Goal: Task Accomplishment & Management: Complete application form

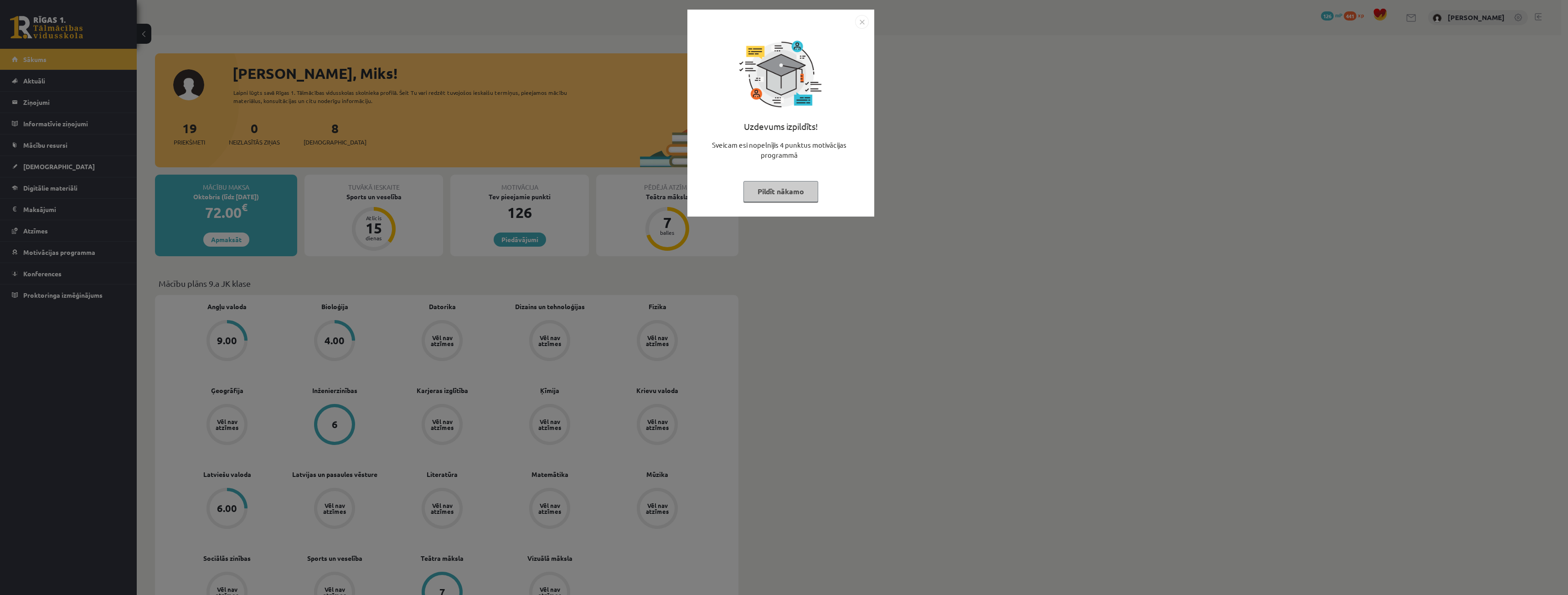
click at [860, 26] on img "Close" at bounding box center [862, 22] width 14 height 14
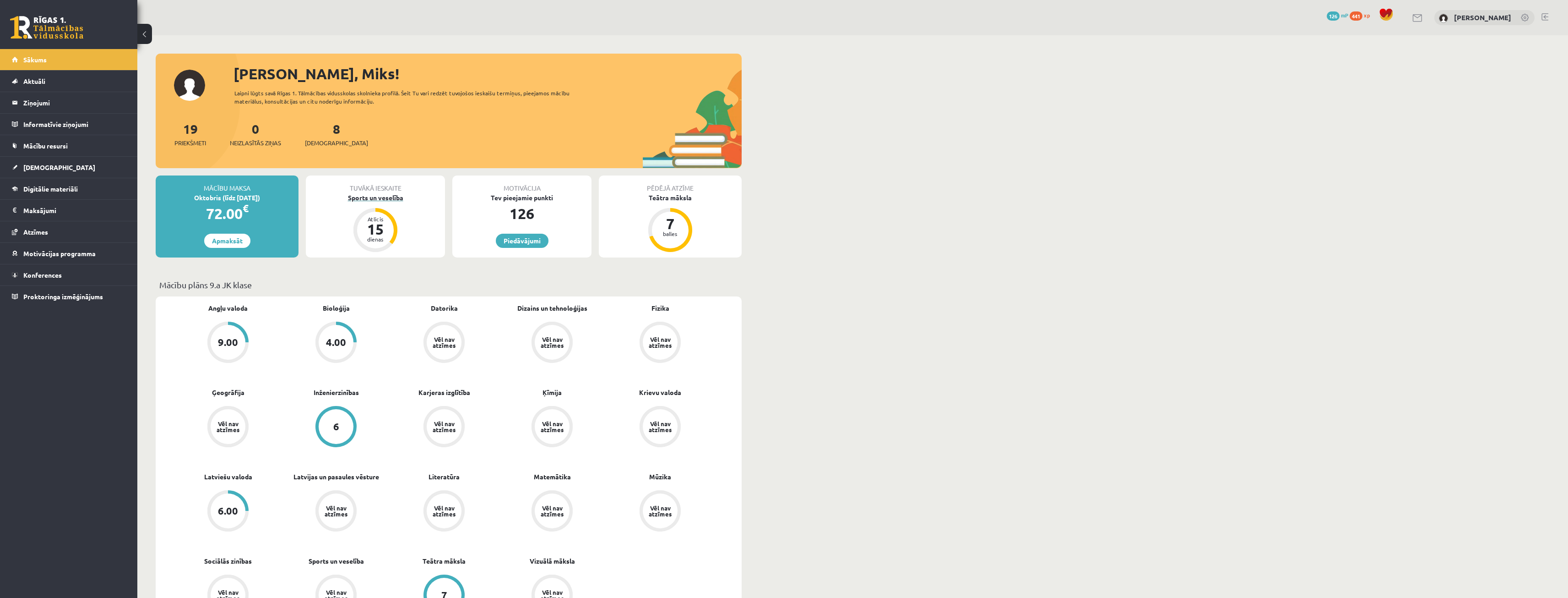
drag, startPoint x: 394, startPoint y: 198, endPoint x: 383, endPoint y: 198, distance: 11.0
click at [383, 198] on div "Sports un veselība" at bounding box center [376, 198] width 139 height 10
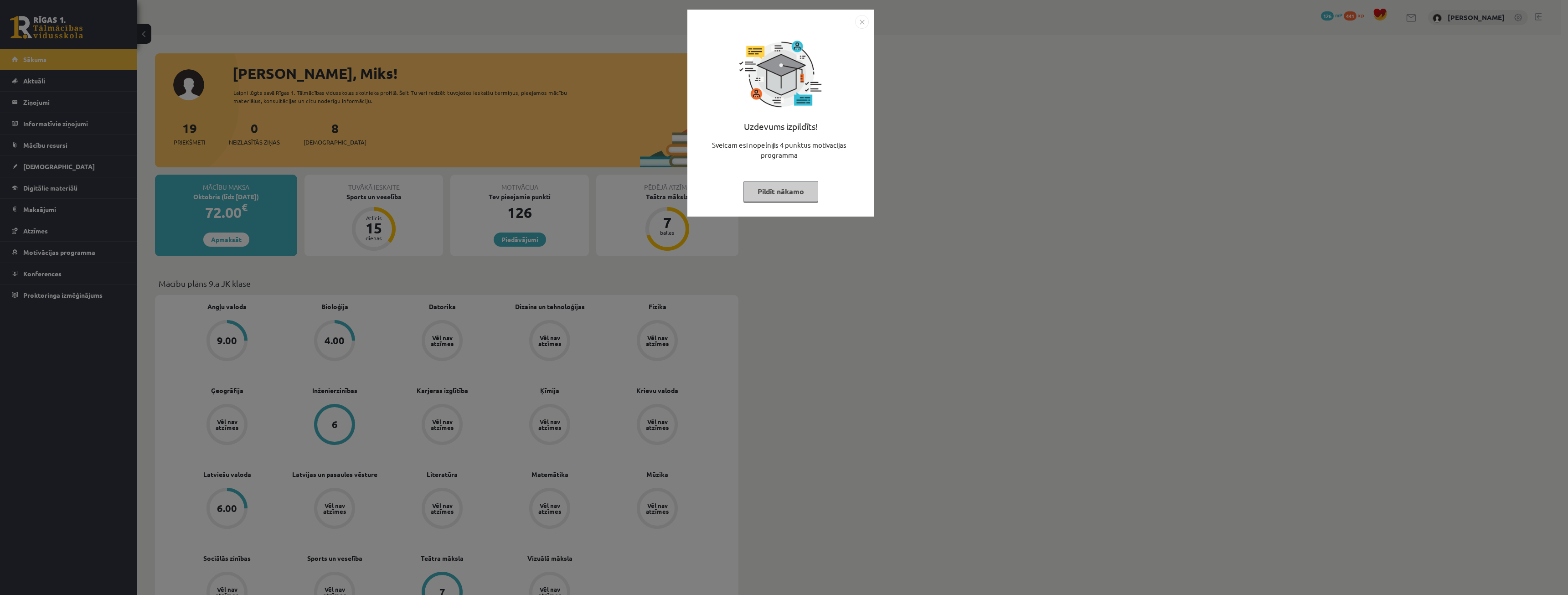
click at [410, 356] on div "Uzdevums izpildīts! Sveicam esi nopelnījis 4 punktus motivācijas programmā Pild…" at bounding box center [784, 297] width 1568 height 595
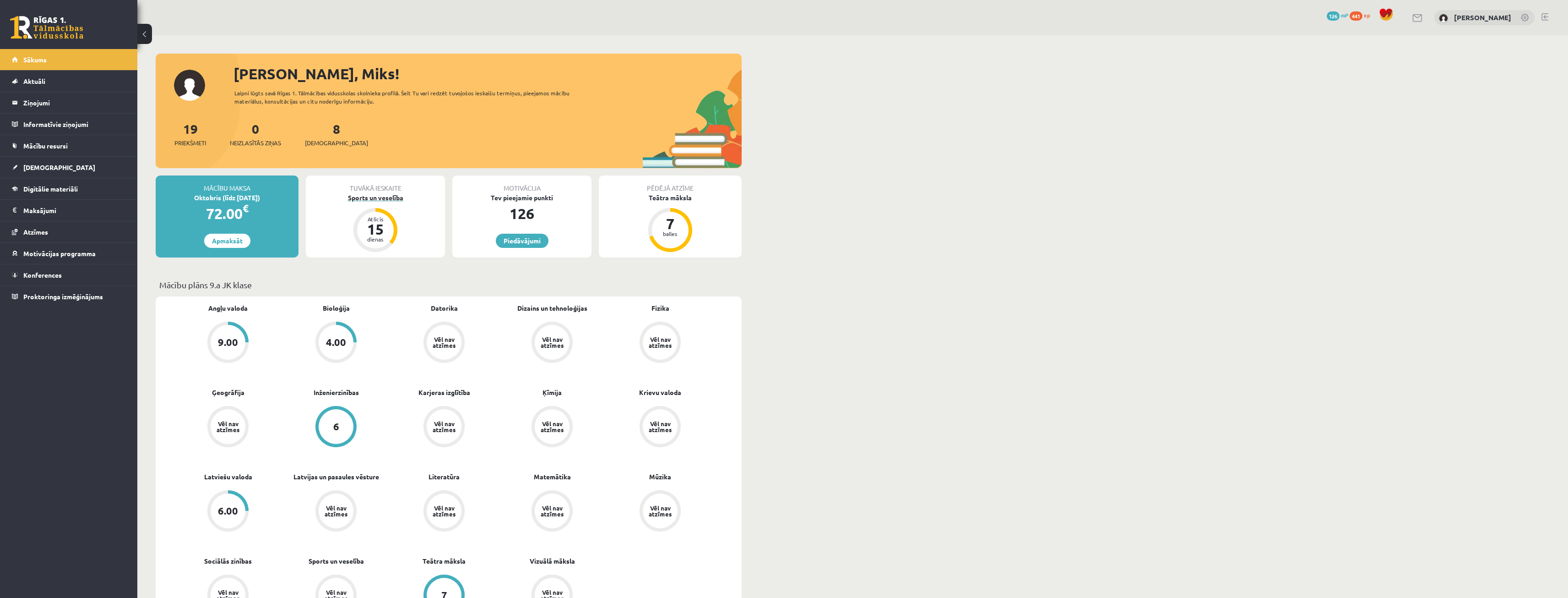
click at [385, 199] on div "Sports un veselība" at bounding box center [376, 198] width 139 height 10
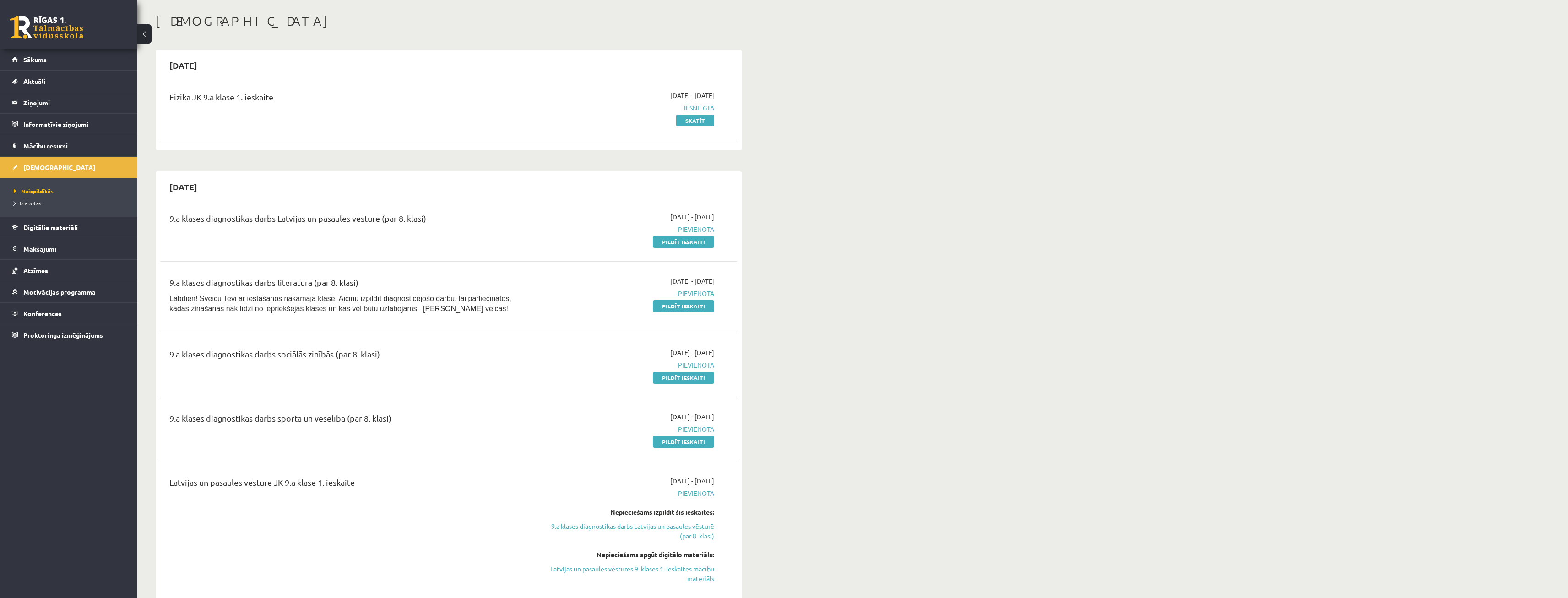
scroll to position [46, 0]
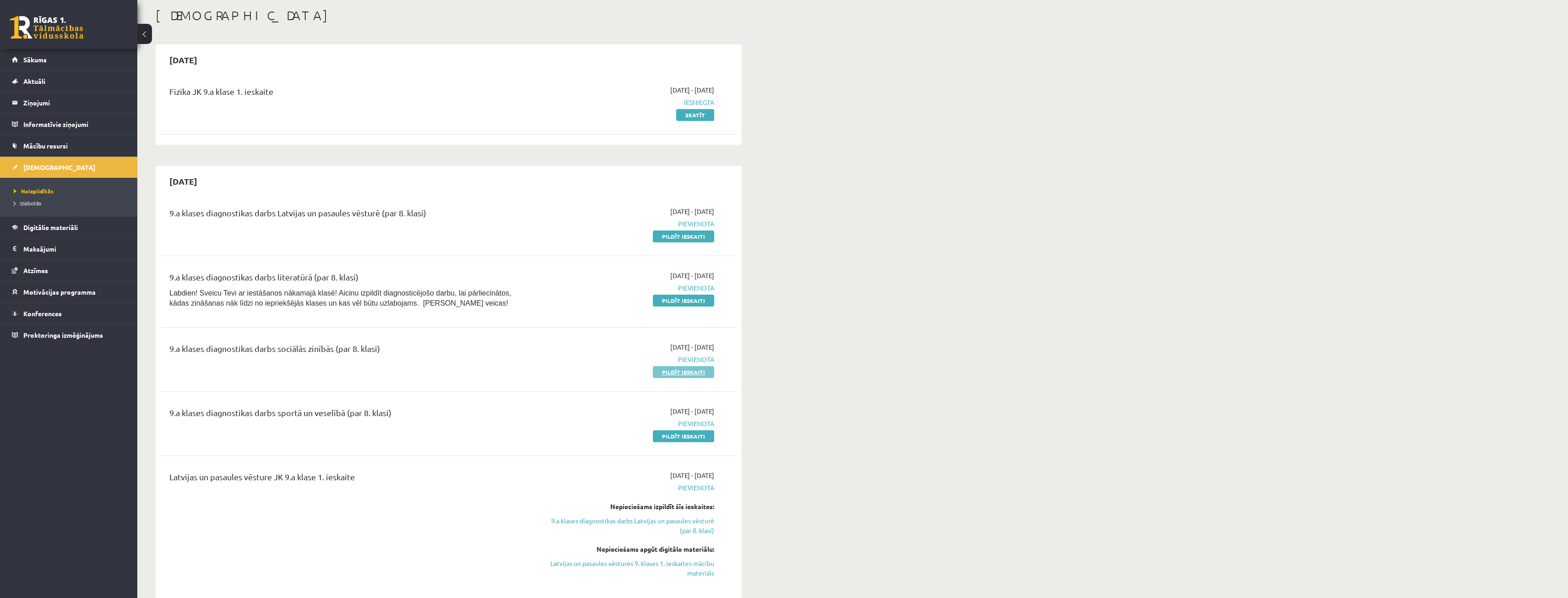
click at [675, 374] on link "Pildīt ieskaiti" at bounding box center [684, 372] width 62 height 12
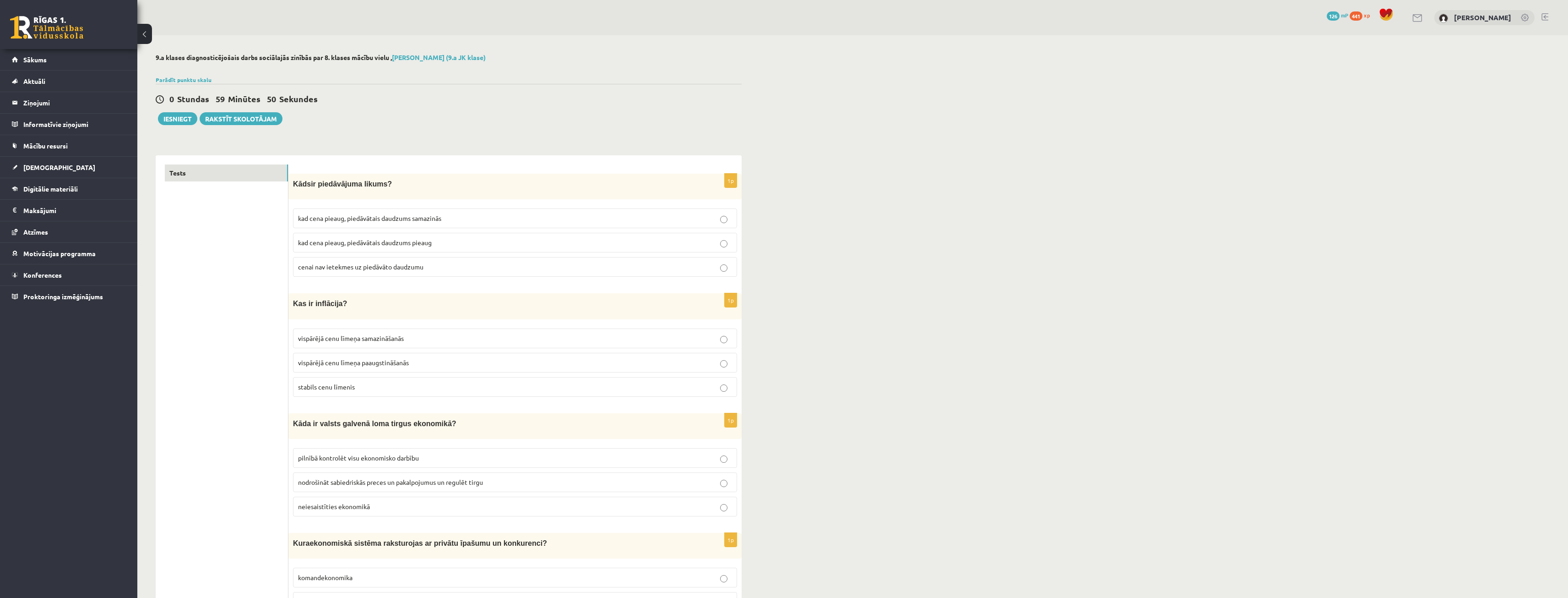
click at [382, 365] on span "vispārējā cenu līmeņa paaugstināšanās" at bounding box center [353, 362] width 110 height 8
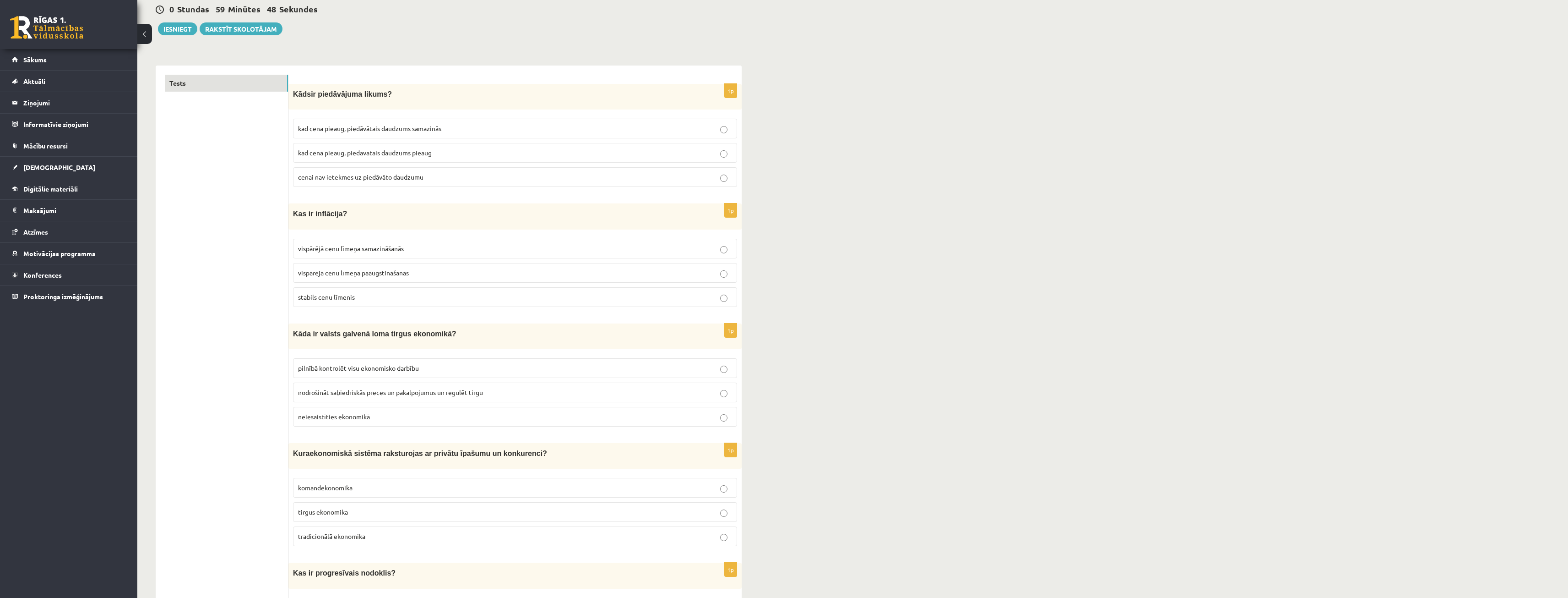
scroll to position [92, 0]
click at [354, 131] on p "kad cena pieaug, piedāvātais daudzums samazinās" at bounding box center [515, 126] width 435 height 10
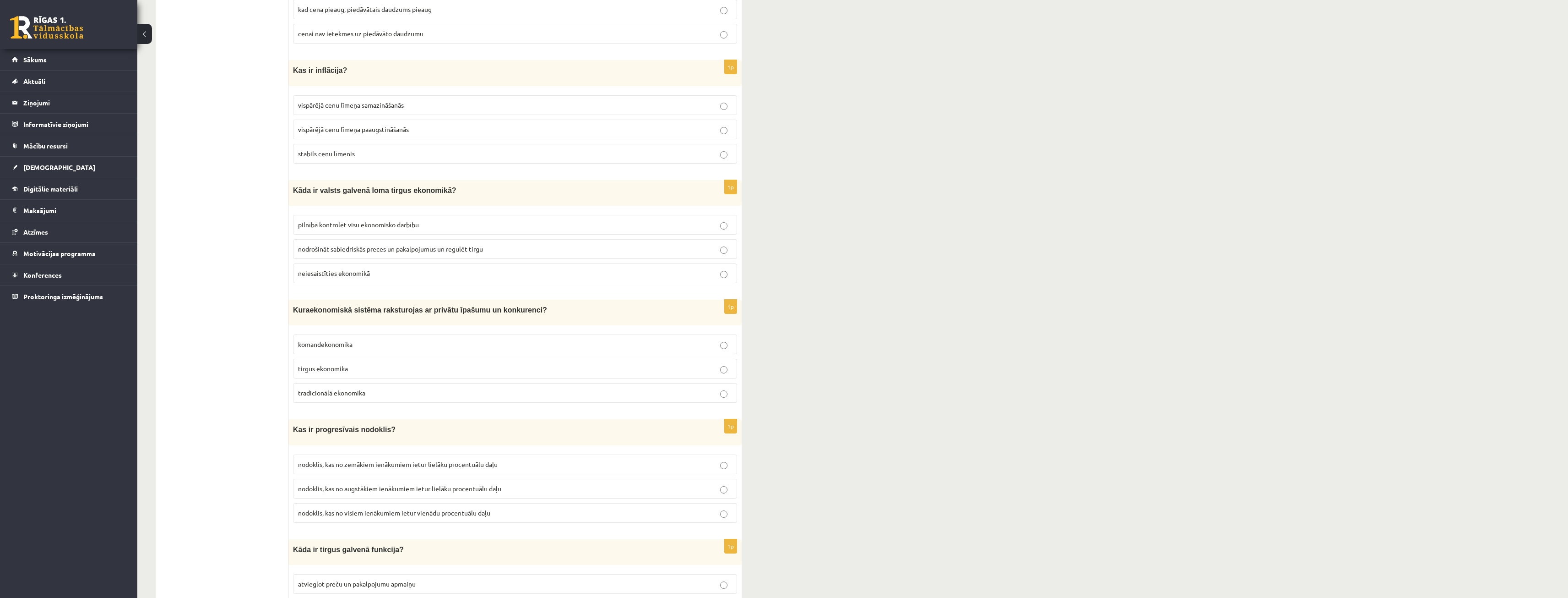
scroll to position [229, 0]
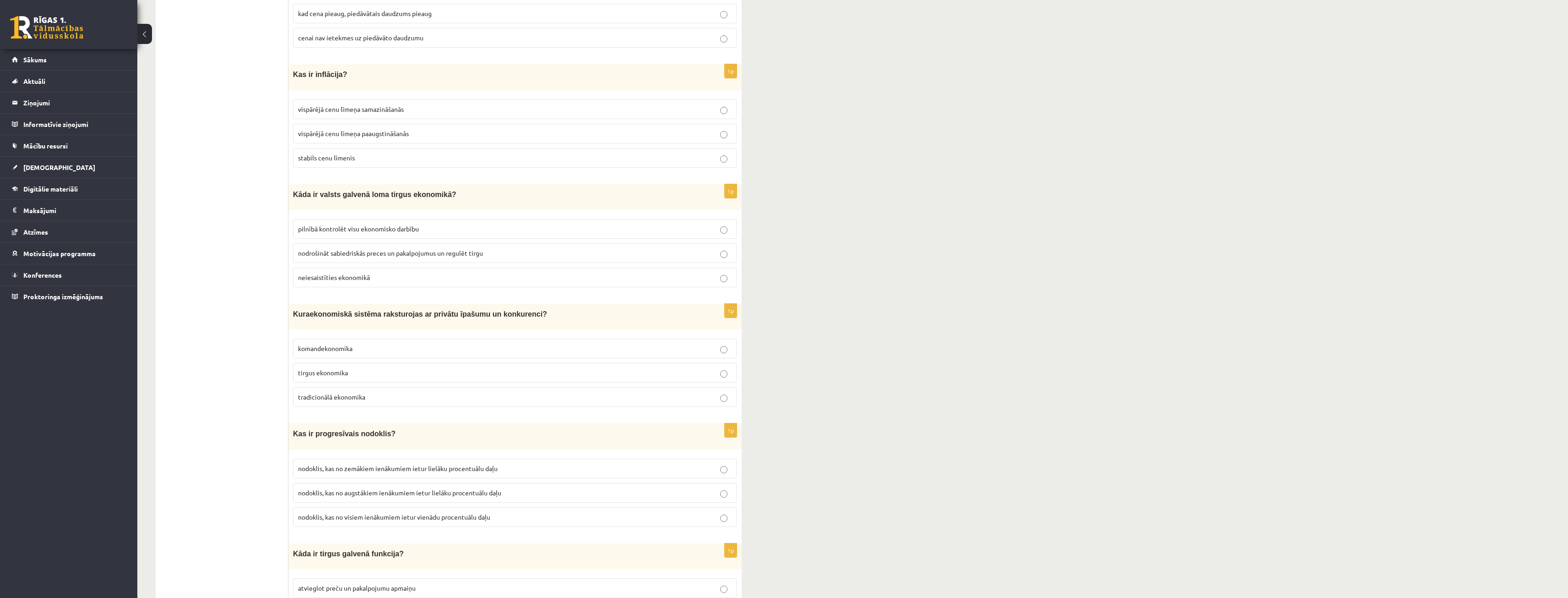
click at [318, 258] on label "nodrošināt sabiedriskās preces un pakalpojumus un regulēt tirgu" at bounding box center [515, 254] width 444 height 20
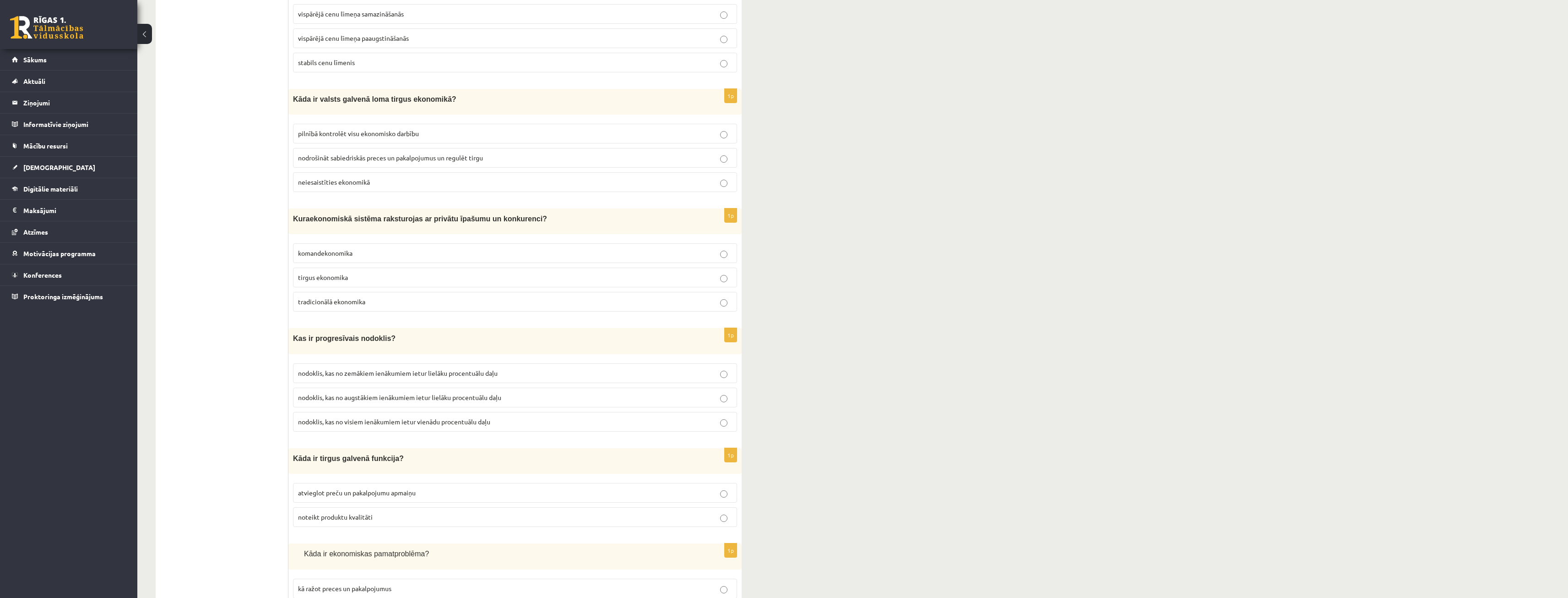
scroll to position [299, 0]
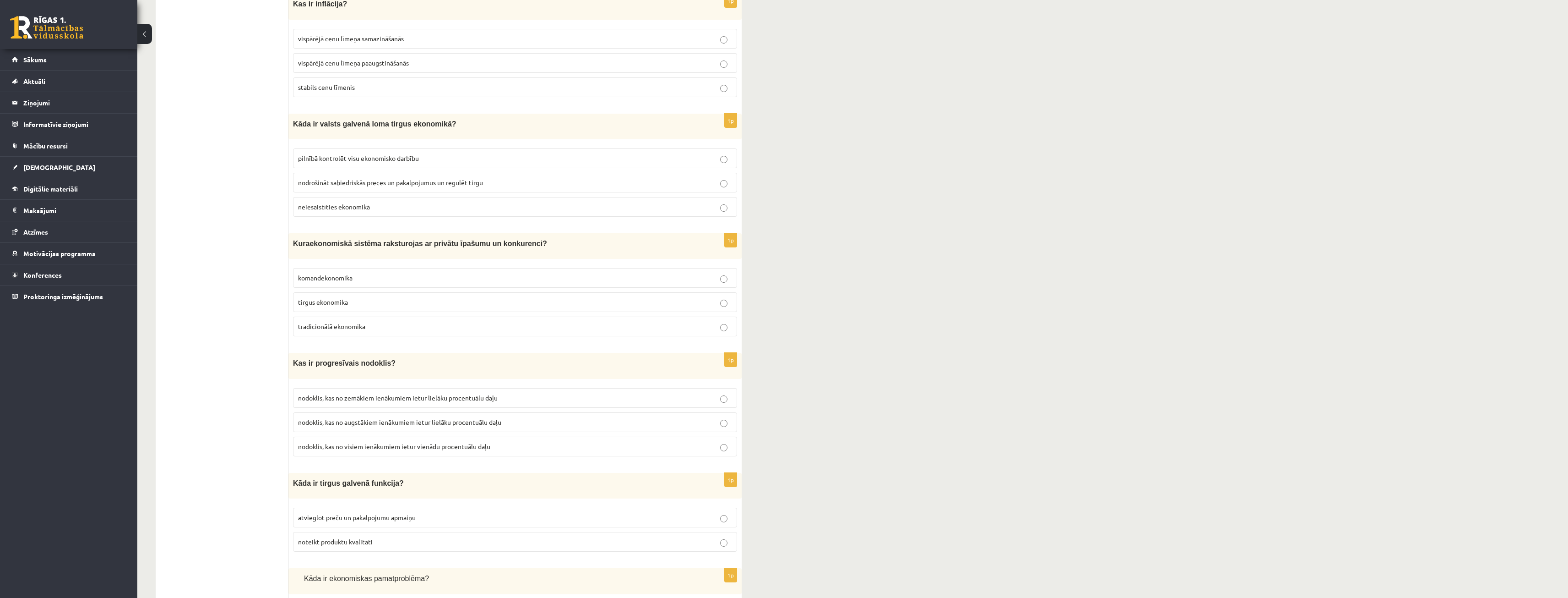
click at [338, 281] on p "komandekonomika" at bounding box center [515, 278] width 435 height 10
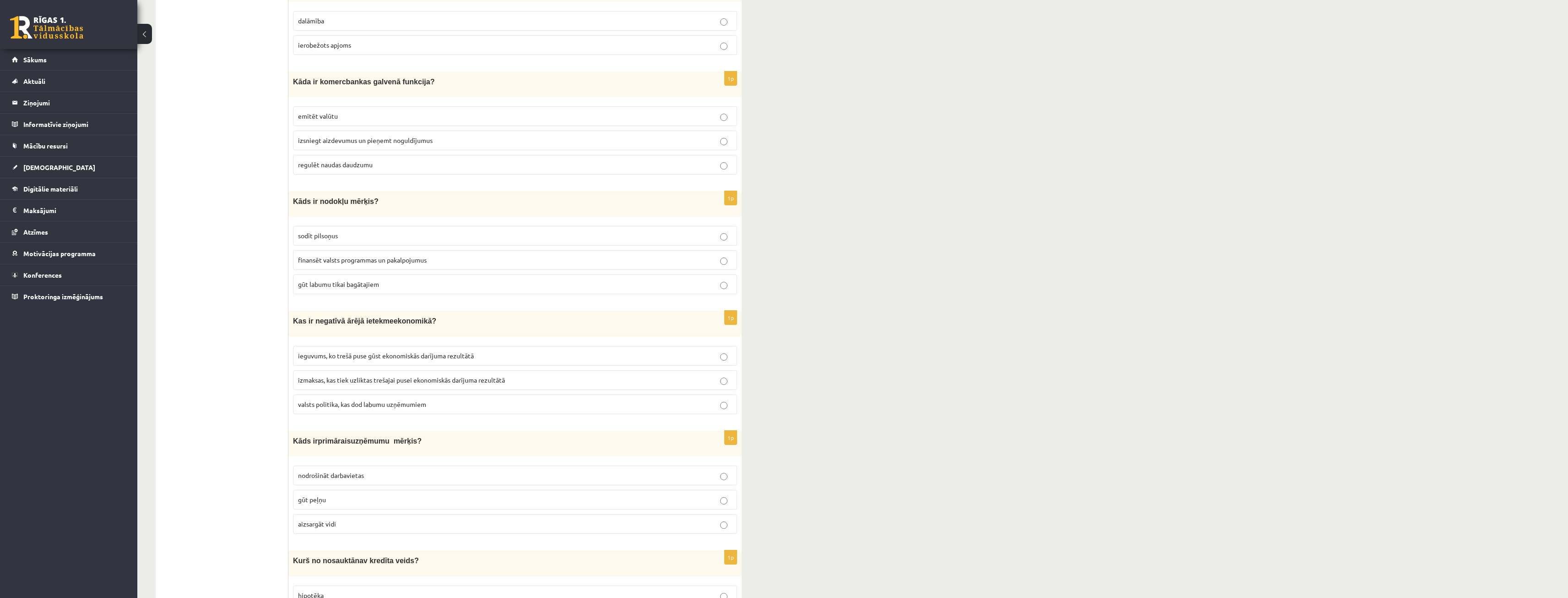
scroll to position [3016, 0]
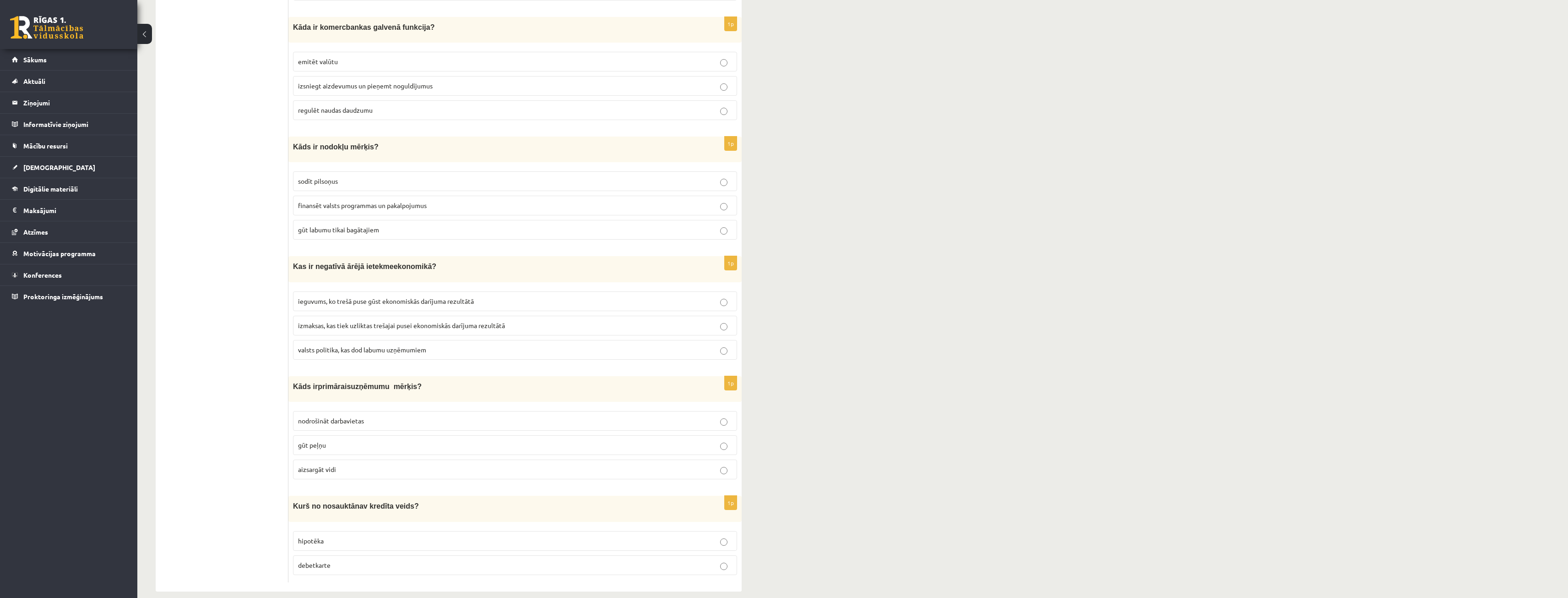
click at [349, 536] on p "hipotēka" at bounding box center [515, 541] width 435 height 10
click at [667, 560] on p "debetkarte" at bounding box center [515, 565] width 435 height 10
click at [348, 441] on p "gūt peļņu" at bounding box center [515, 446] width 435 height 10
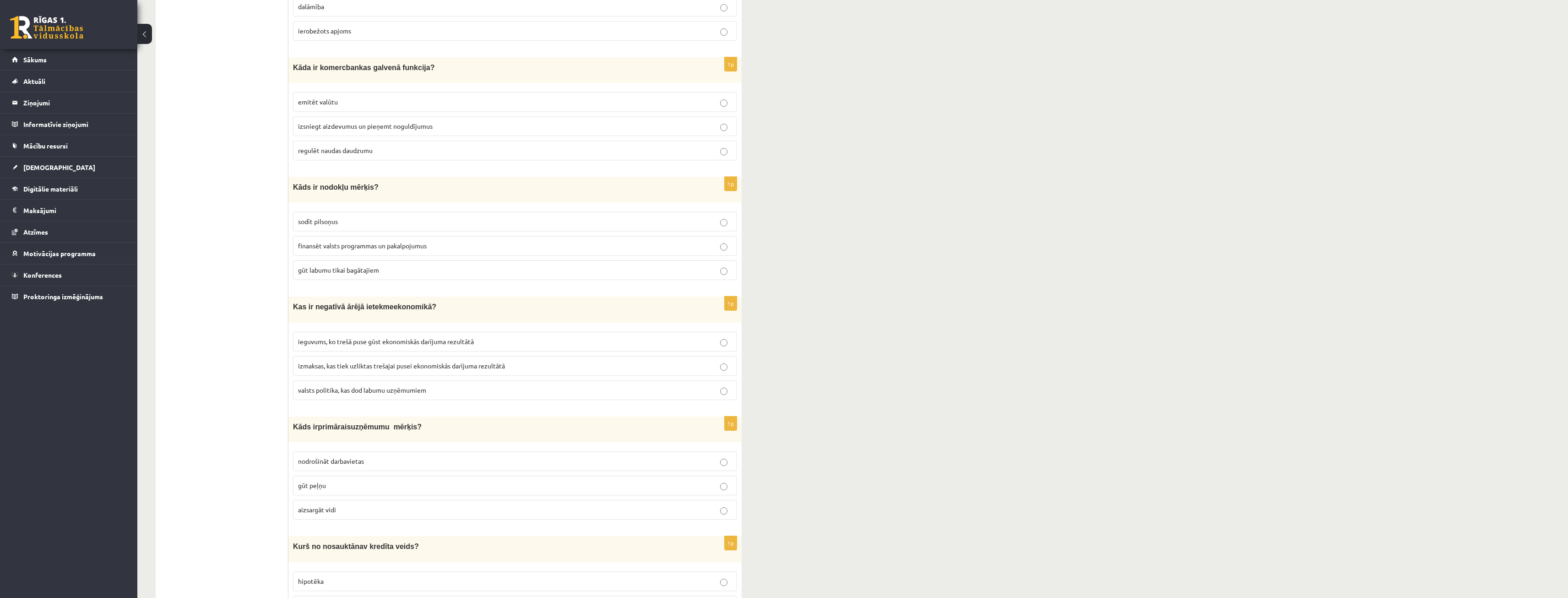
scroll to position [2970, 0]
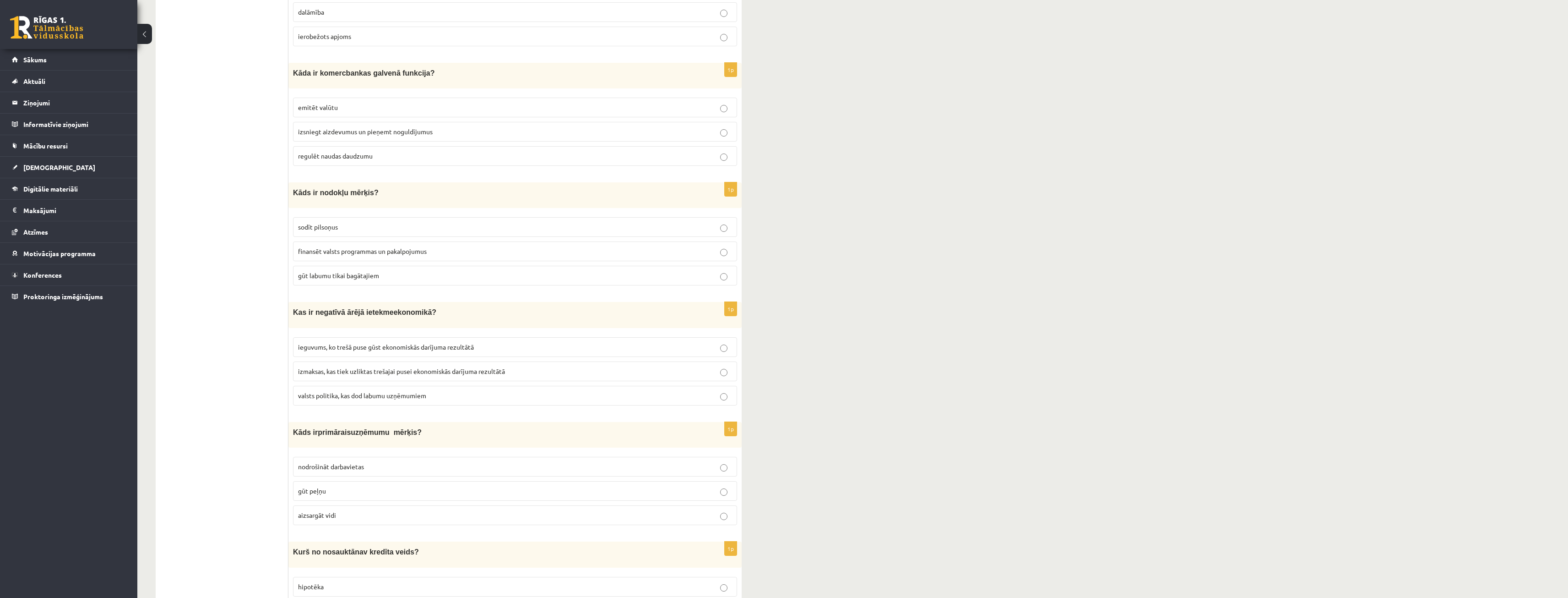
click at [382, 367] on span "izmaksas, kas tiek uzliktas trešajai pusei ekonomiskās darījuma rezultātā" at bounding box center [402, 371] width 207 height 8
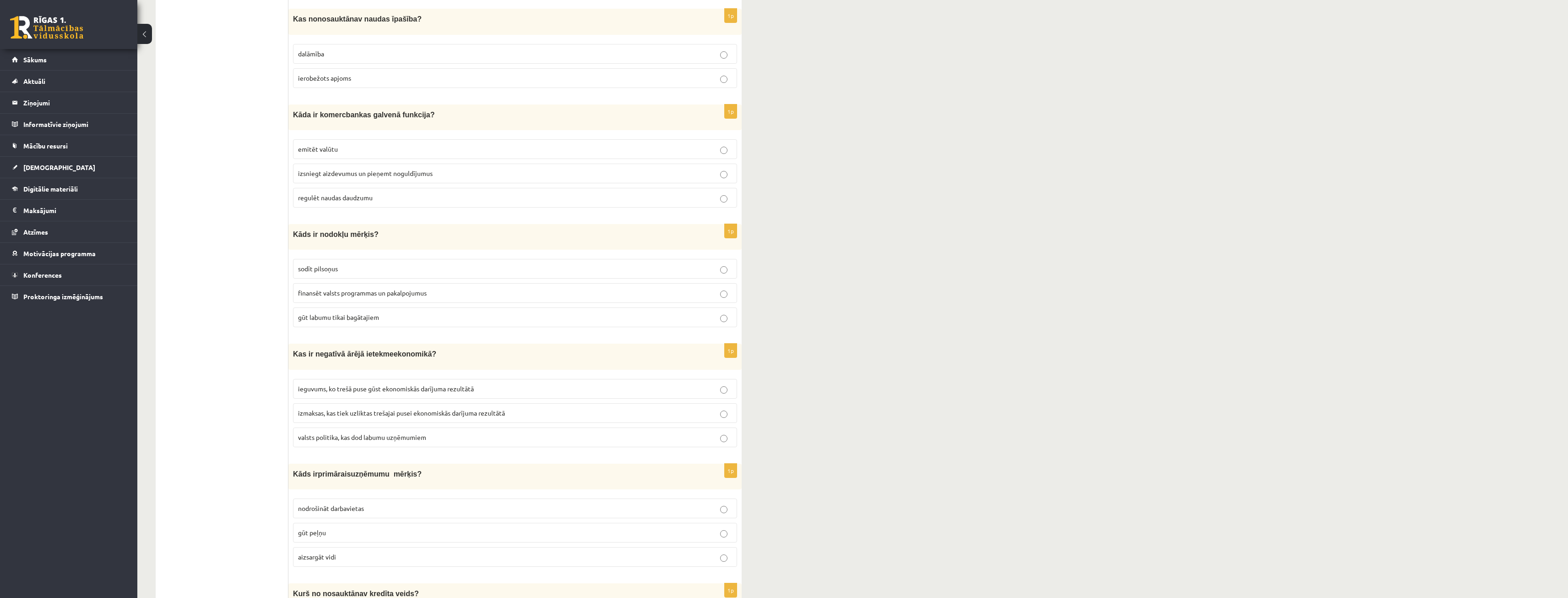
scroll to position [2924, 0]
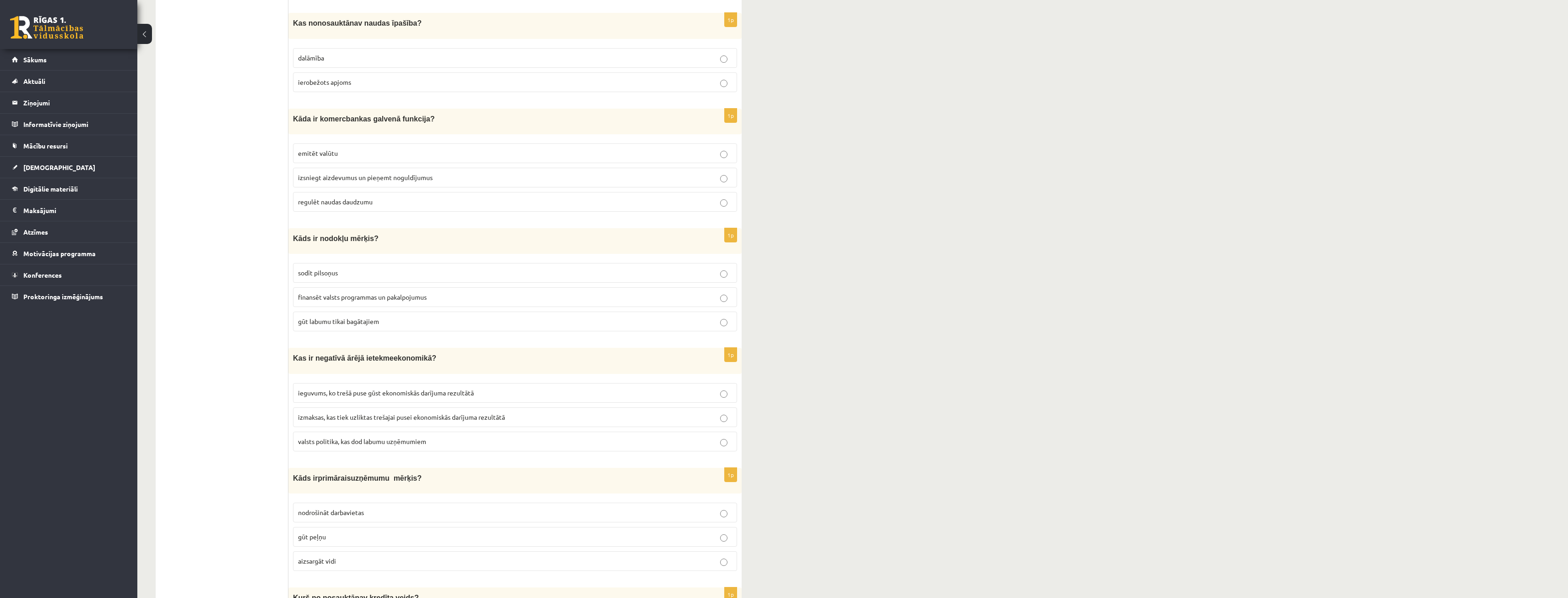
click at [353, 293] on p "finansēt valsts programmas un pakalpojumus" at bounding box center [515, 298] width 435 height 10
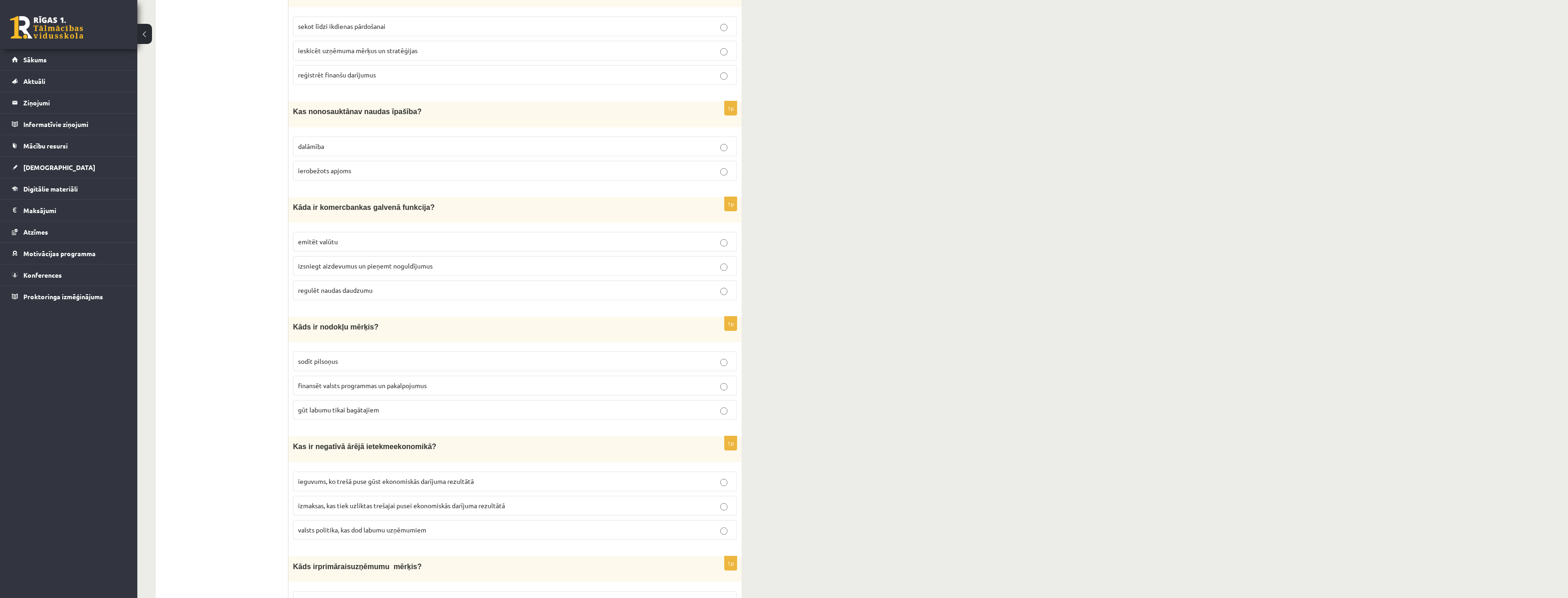
scroll to position [2833, 0]
click at [347, 265] on p "izsniegt aizdevumus un pieņemt noguldījumus" at bounding box center [515, 270] width 435 height 10
click at [358, 290] on span "regulēt naudas daudzumu" at bounding box center [335, 294] width 75 height 8
click at [363, 240] on p "emitēt valūtu" at bounding box center [515, 245] width 435 height 10
click at [354, 265] on p "izsniegt aizdevumus un pieņemt noguldījumus" at bounding box center [515, 270] width 435 height 10
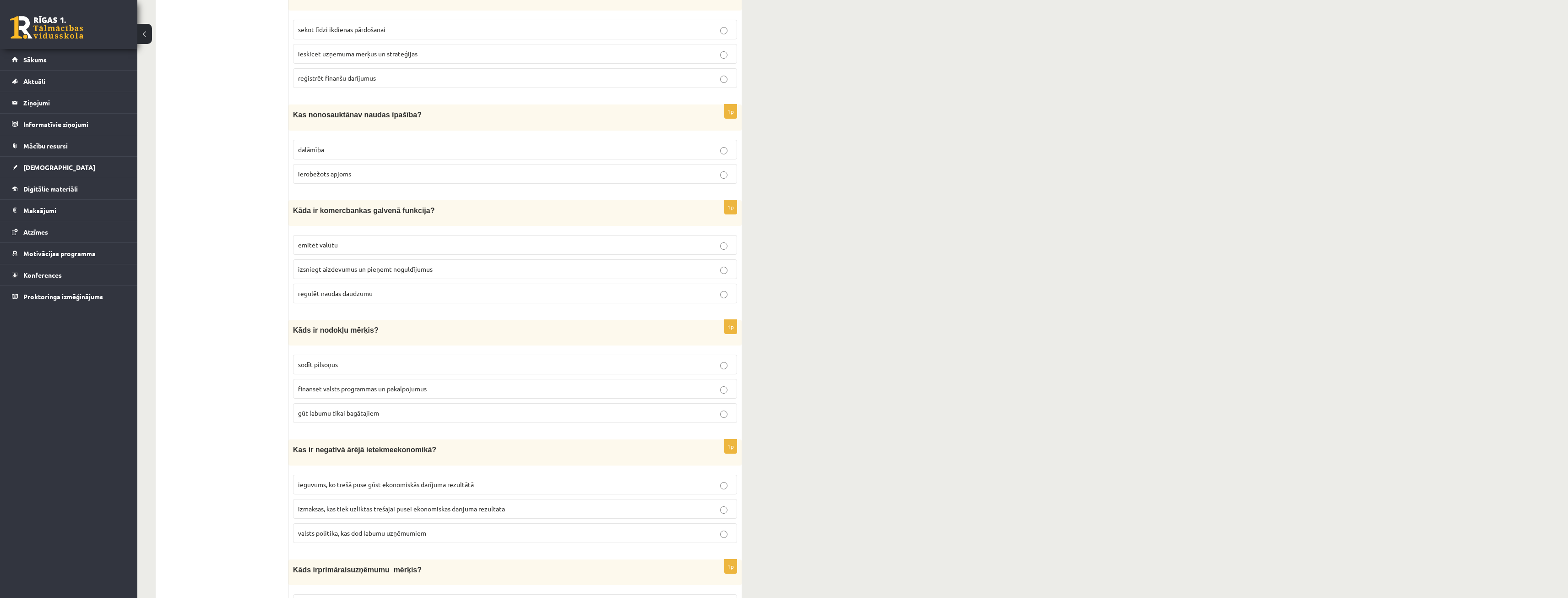
click at [352, 260] on label "izsniegt aizdevumus un pieņemt noguldījumus" at bounding box center [515, 270] width 444 height 20
click at [349, 243] on label "emitēt valūtu" at bounding box center [515, 245] width 444 height 20
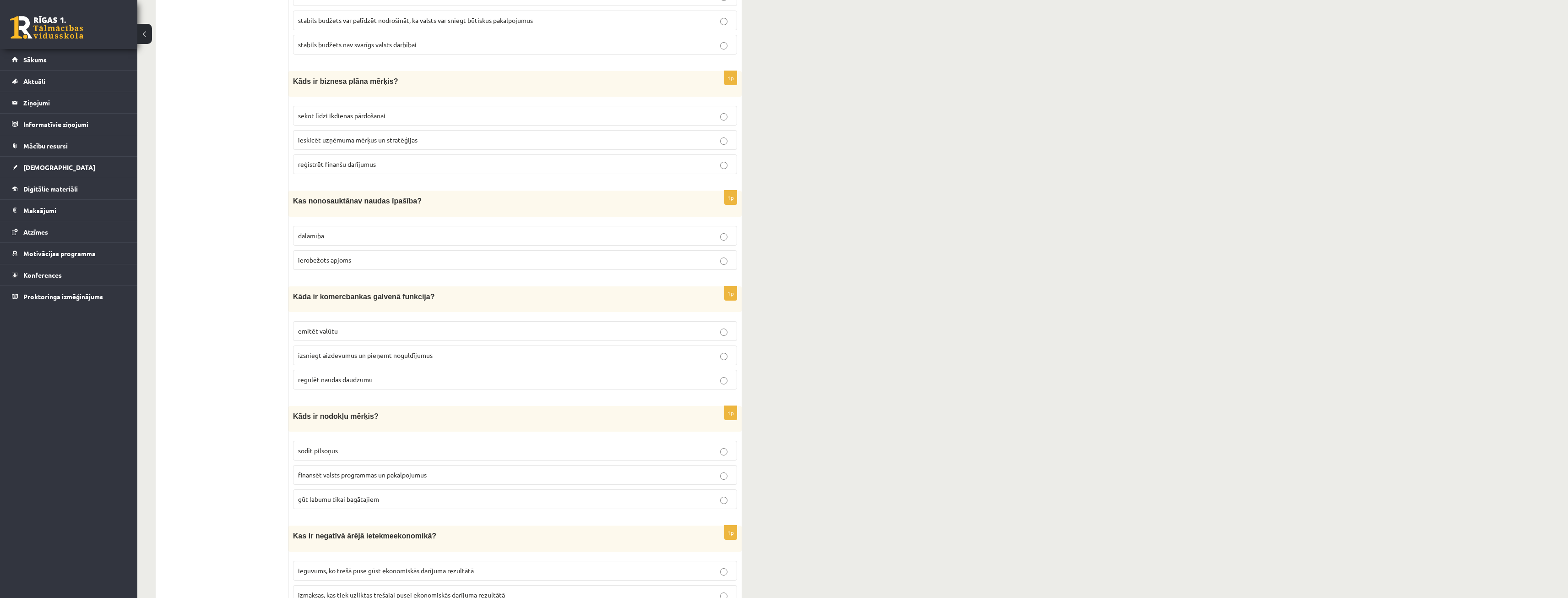
scroll to position [2741, 0]
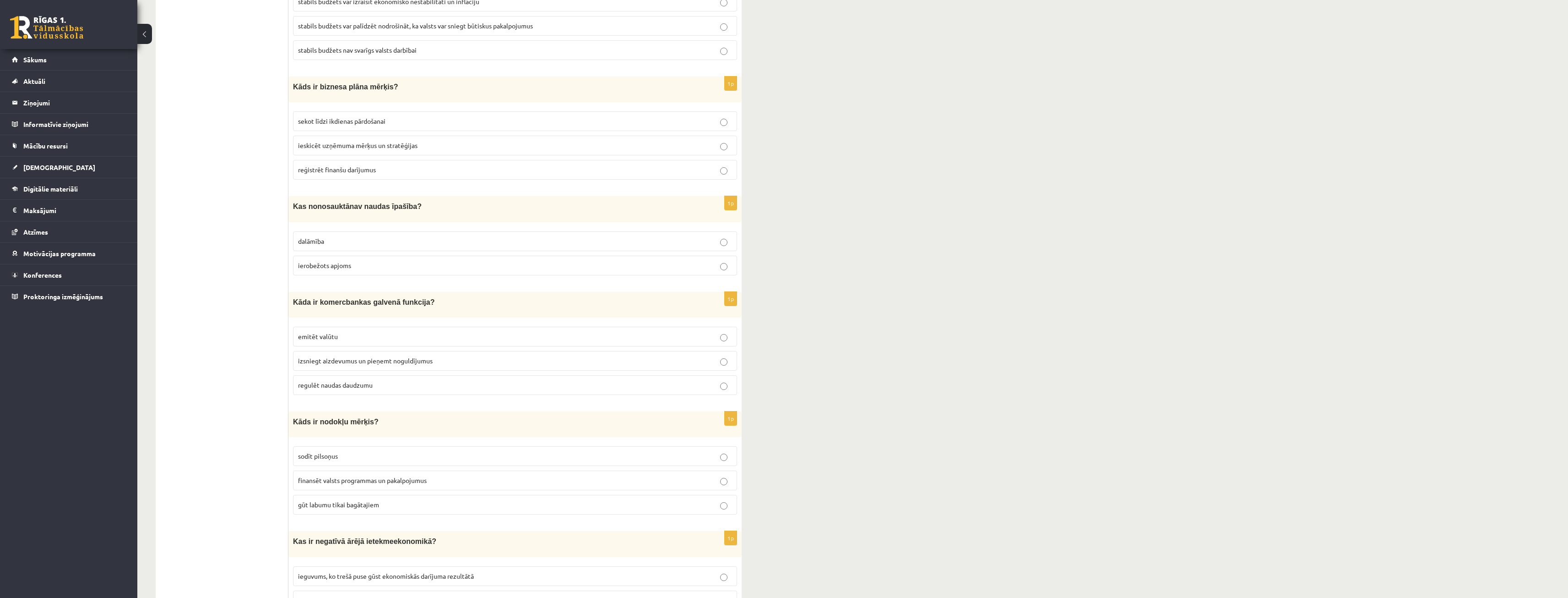
click at [356, 261] on p "ierobežots apjoms" at bounding box center [515, 266] width 435 height 10
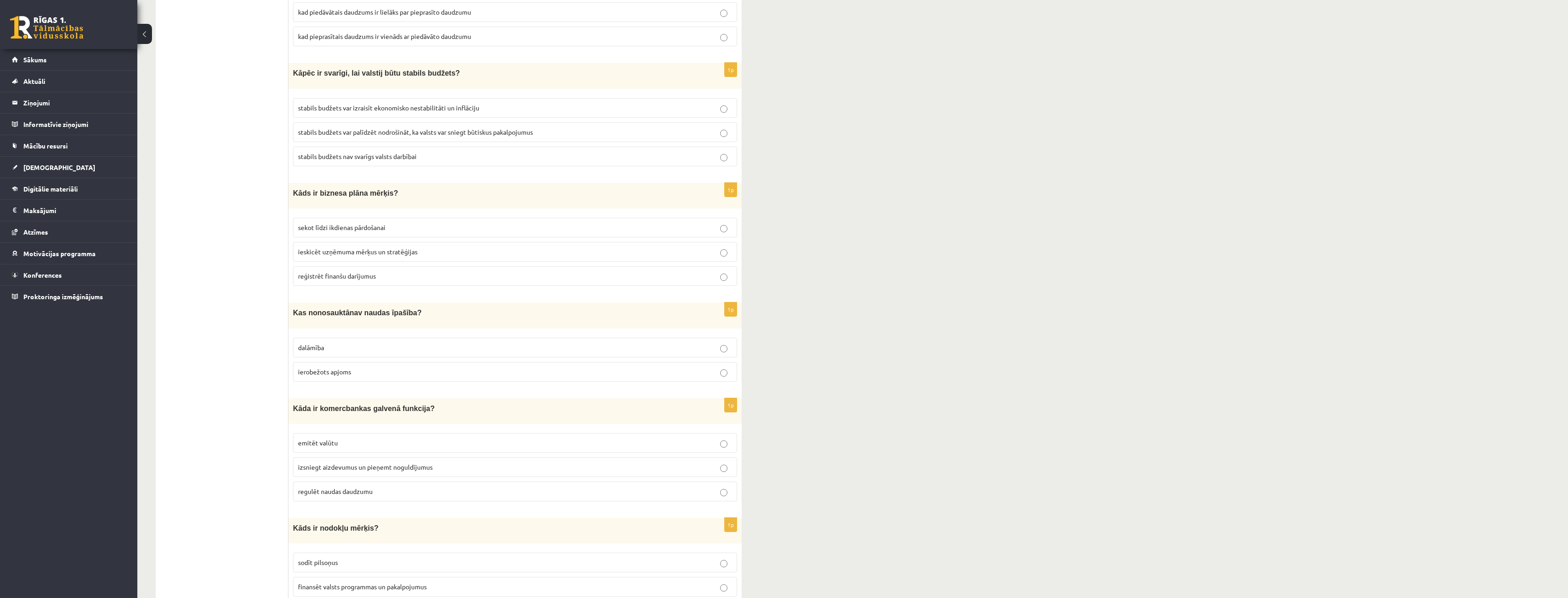
scroll to position [2604, 0]
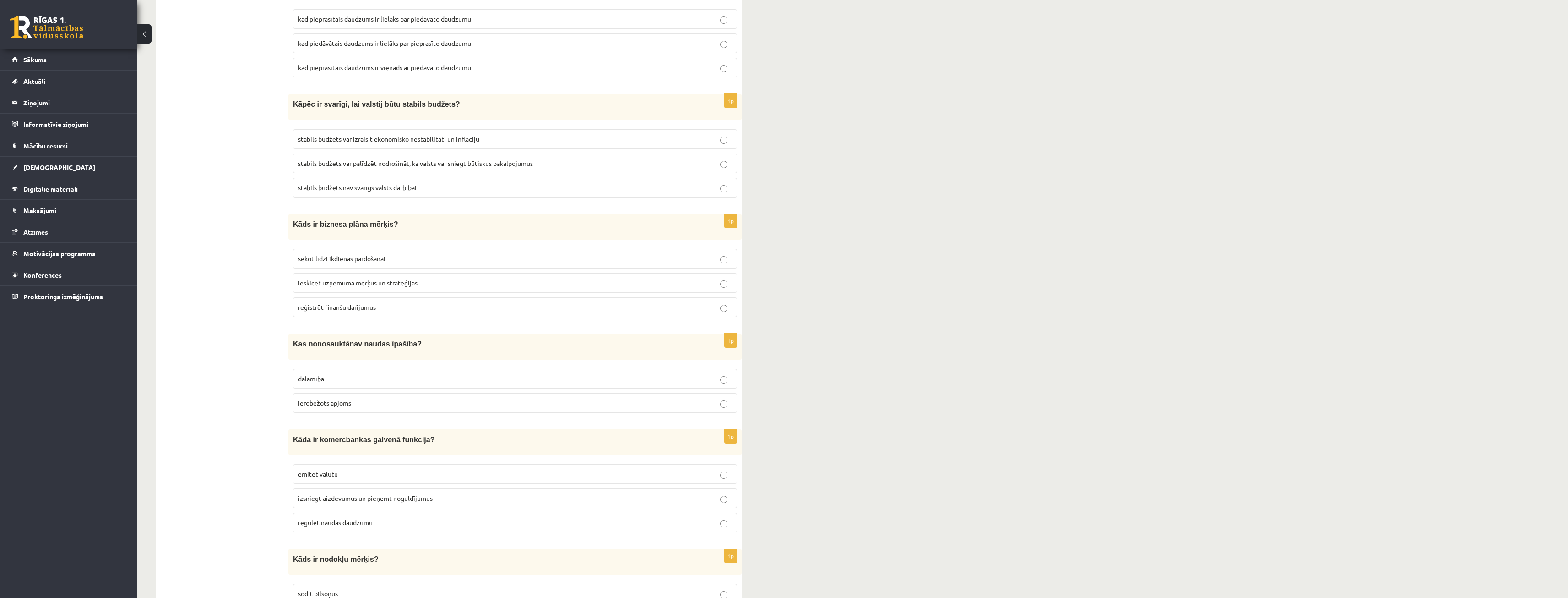
click at [380, 279] on span "ieskicēt uzņēmuma mērķus un stratēģijas" at bounding box center [358, 283] width 119 height 8
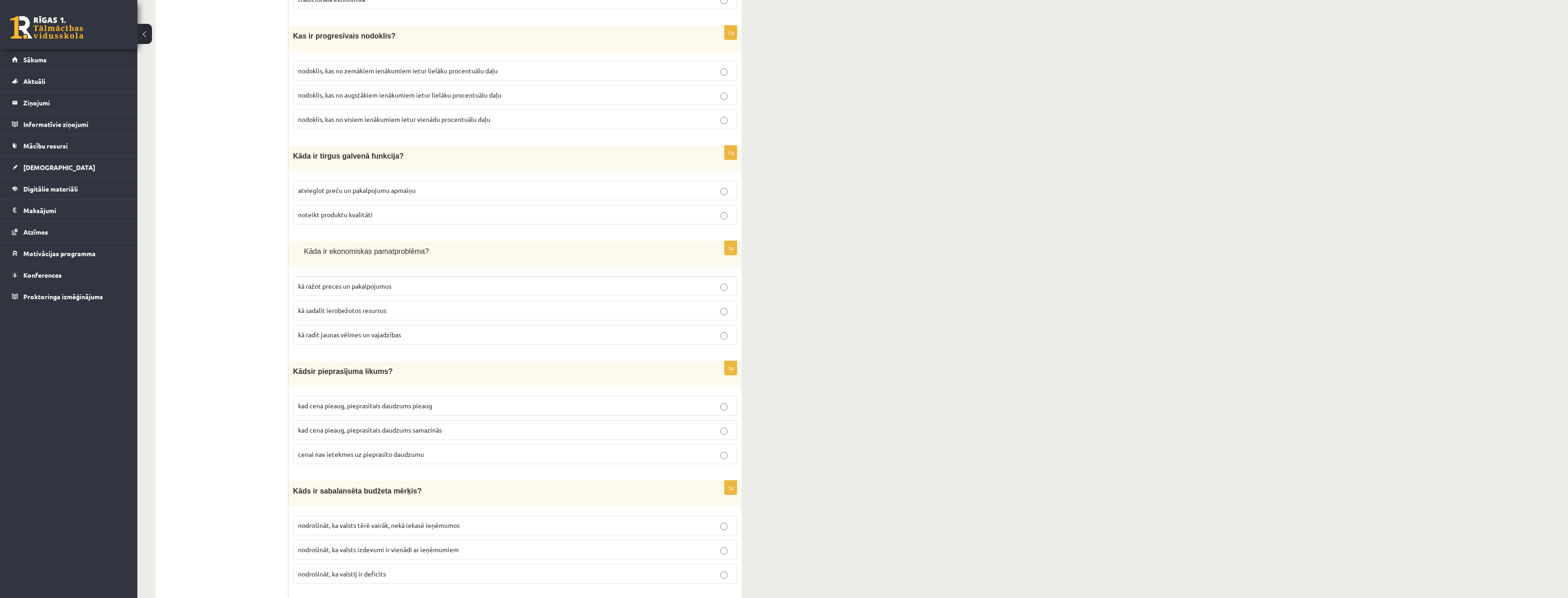
scroll to position [634, 0]
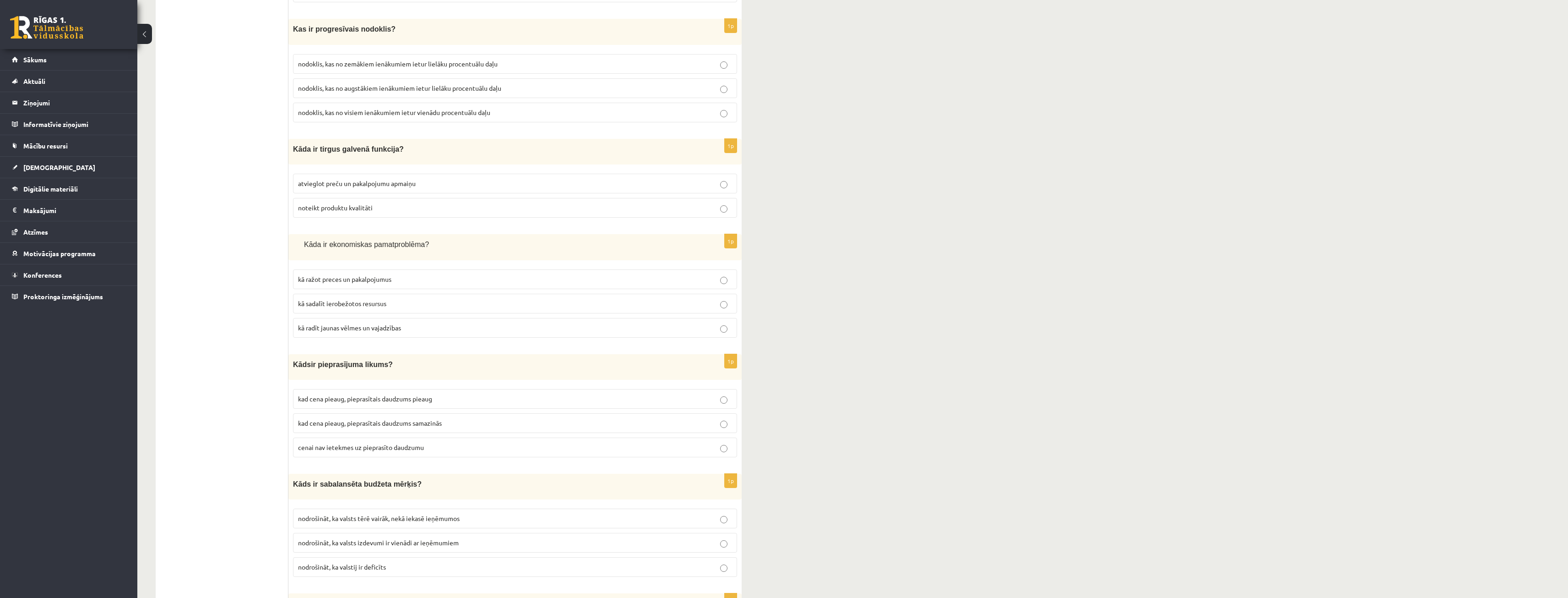
click at [397, 84] on p "nodoklis, kas no augstākiem ienākumiem ietur lielāku procentuālu daļu" at bounding box center [515, 89] width 435 height 10
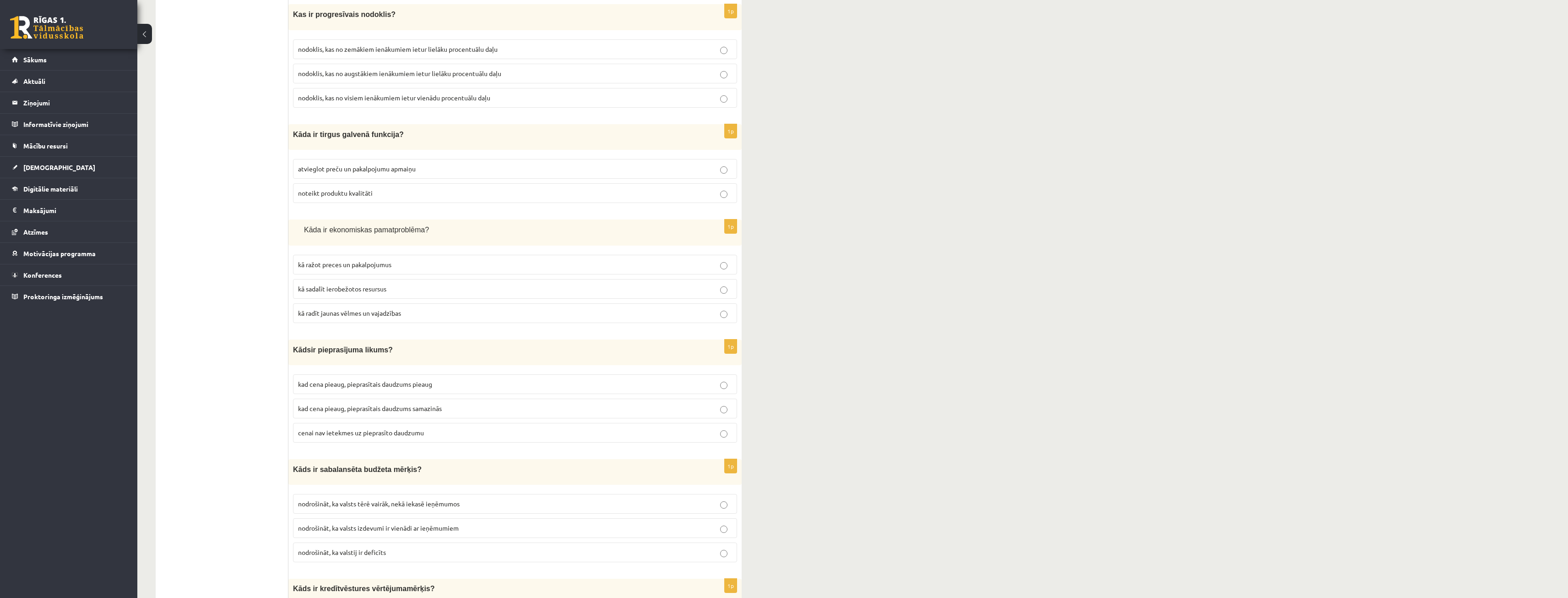
scroll to position [680, 0]
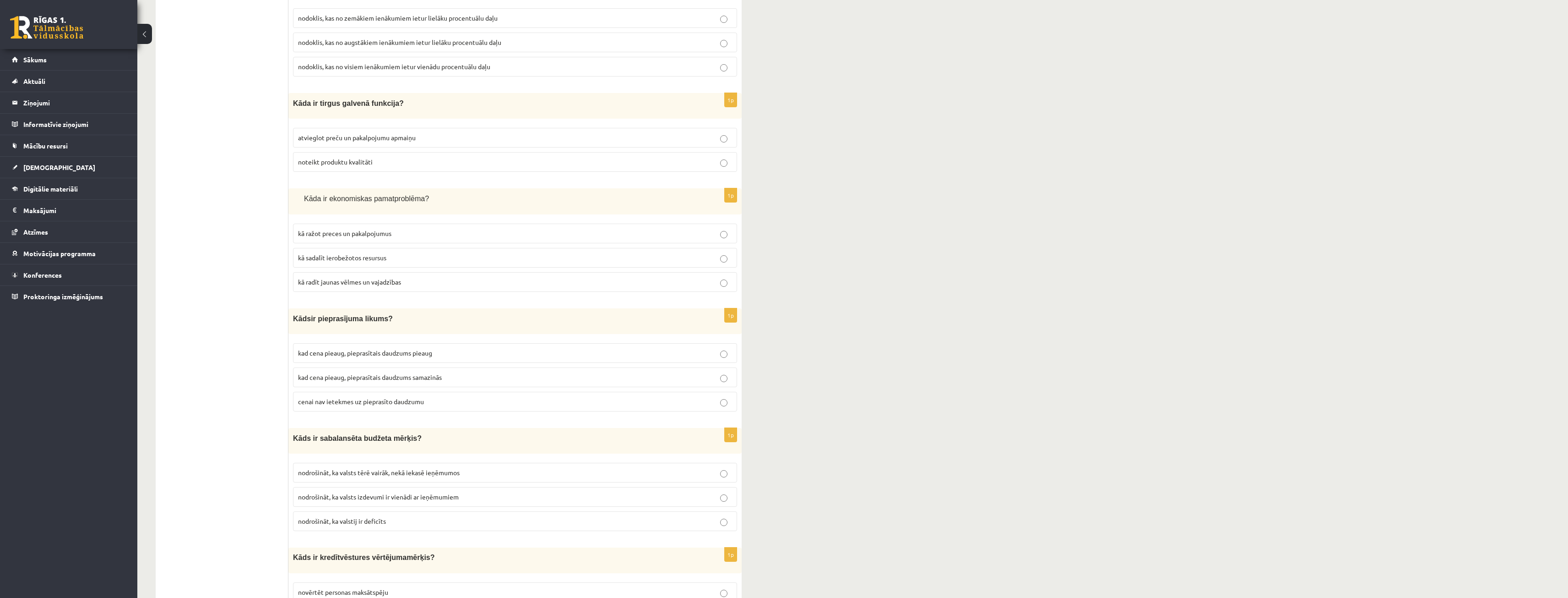
click at [377, 139] on p "atvieglot preču un pakalpojumu apmaiņu" at bounding box center [515, 138] width 435 height 10
click at [349, 260] on label "kā sadalīt ierobežotos resursus" at bounding box center [515, 258] width 444 height 20
click at [370, 373] on span "kad cena pieaug, pieprasītais daudzums samazinās" at bounding box center [370, 377] width 144 height 8
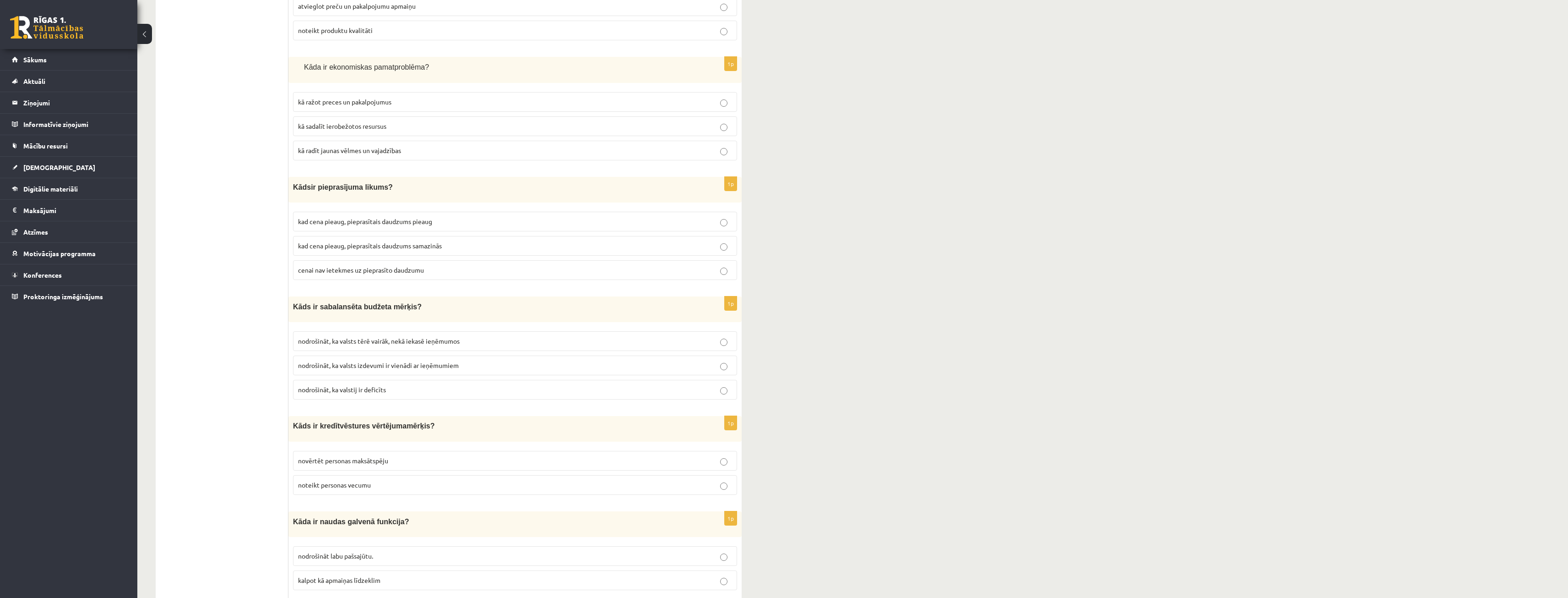
scroll to position [817, 0]
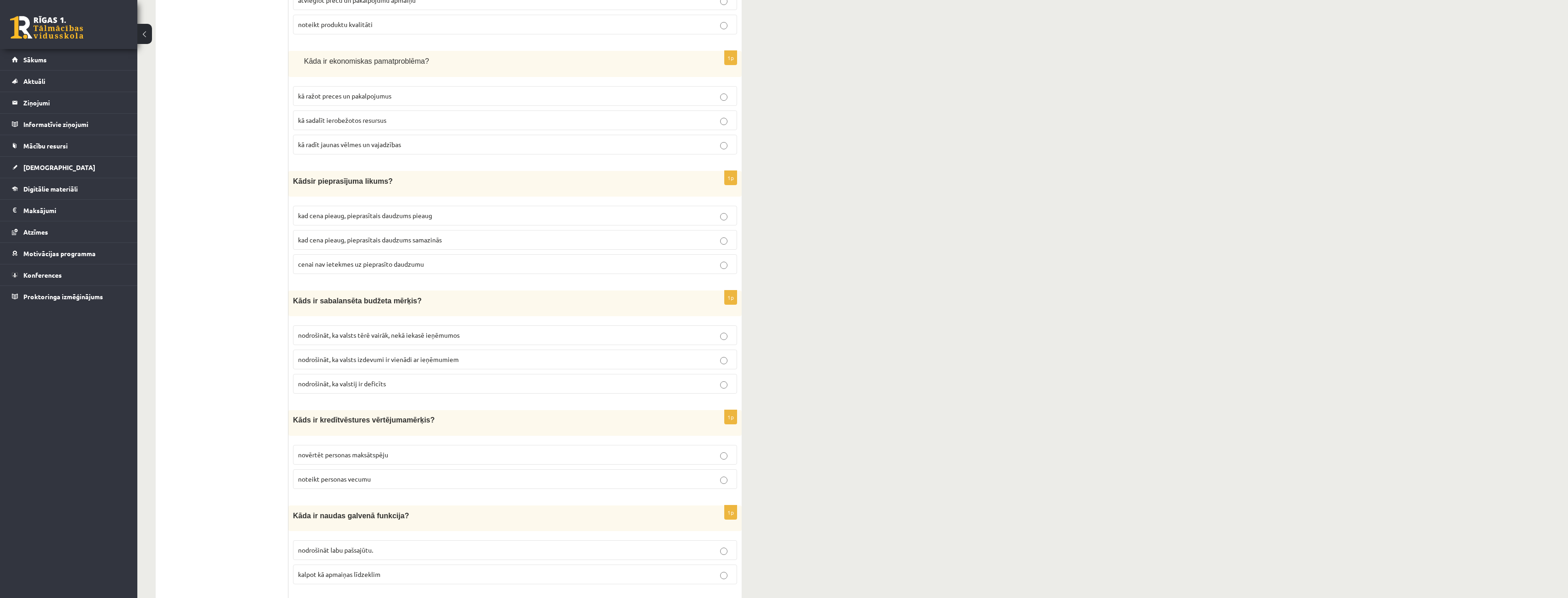
click at [364, 349] on label "nodrošināt, ka valsts izdevumi ir vienādi ar ieņēmumiem" at bounding box center [515, 359] width 444 height 20
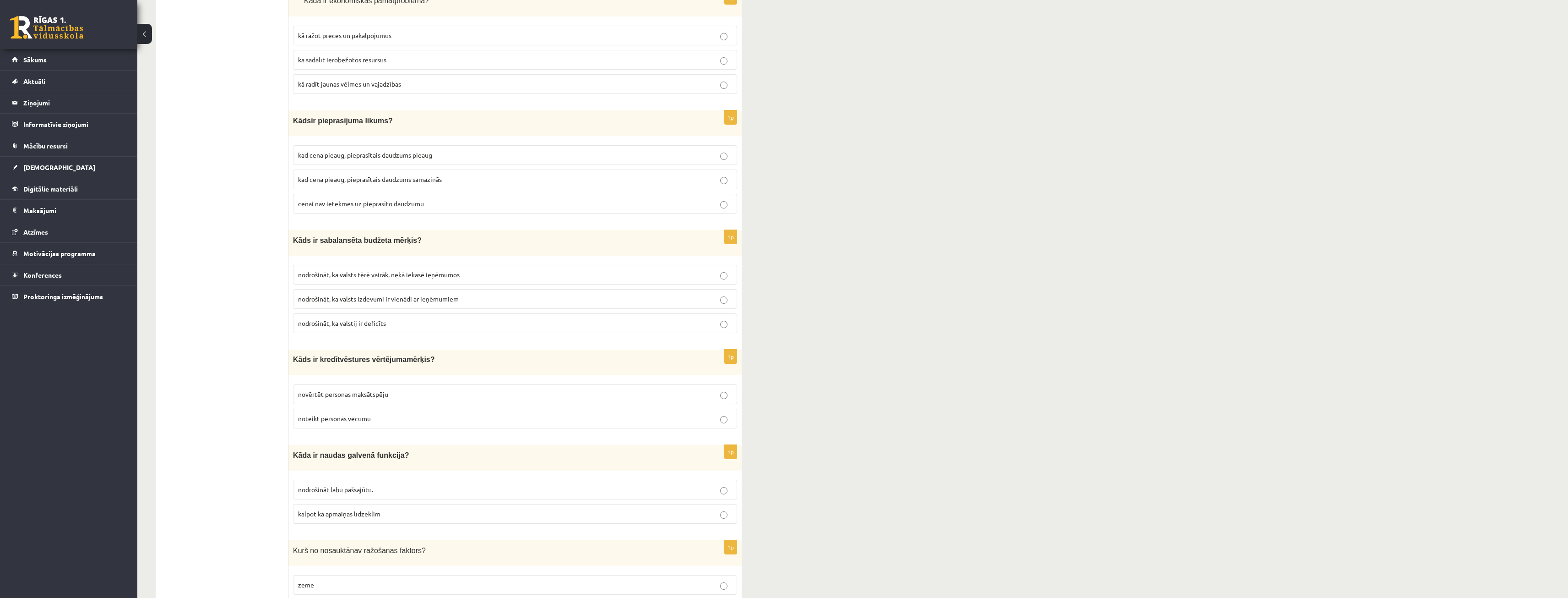
scroll to position [908, 0]
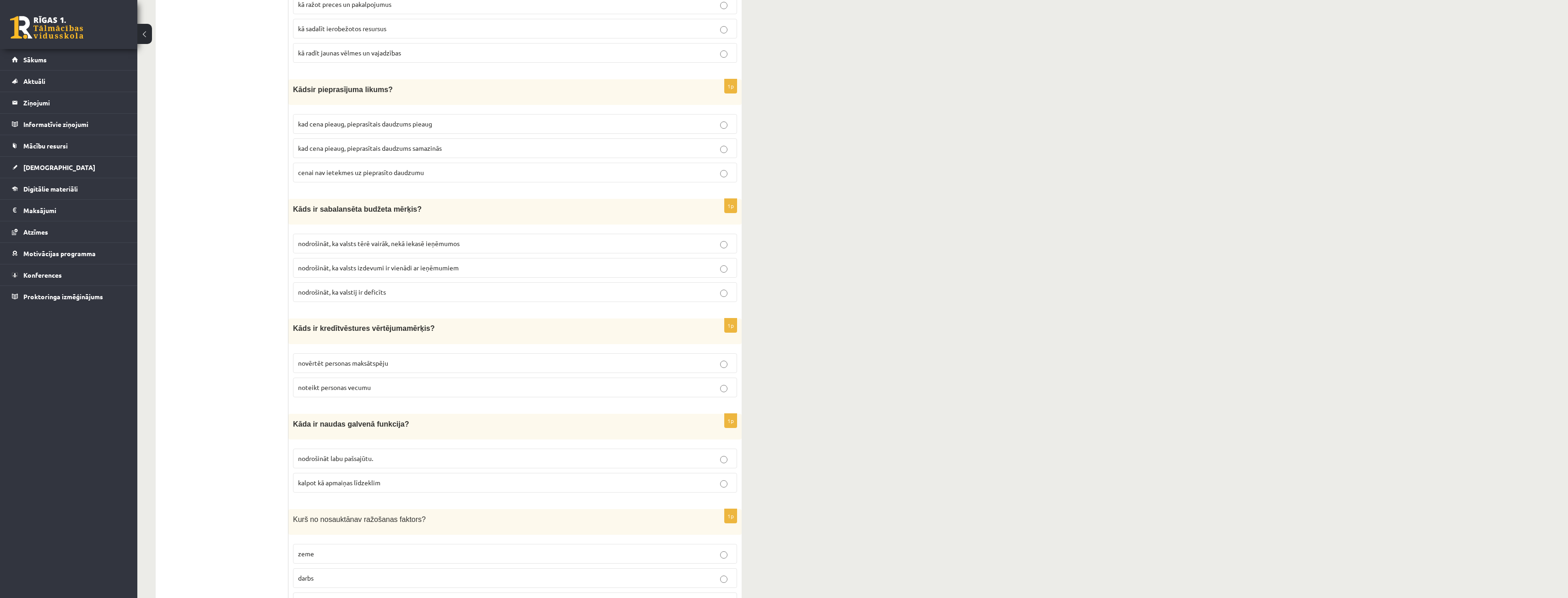
click at [364, 365] on label "novērtēt personas maksātspēju" at bounding box center [515, 363] width 444 height 20
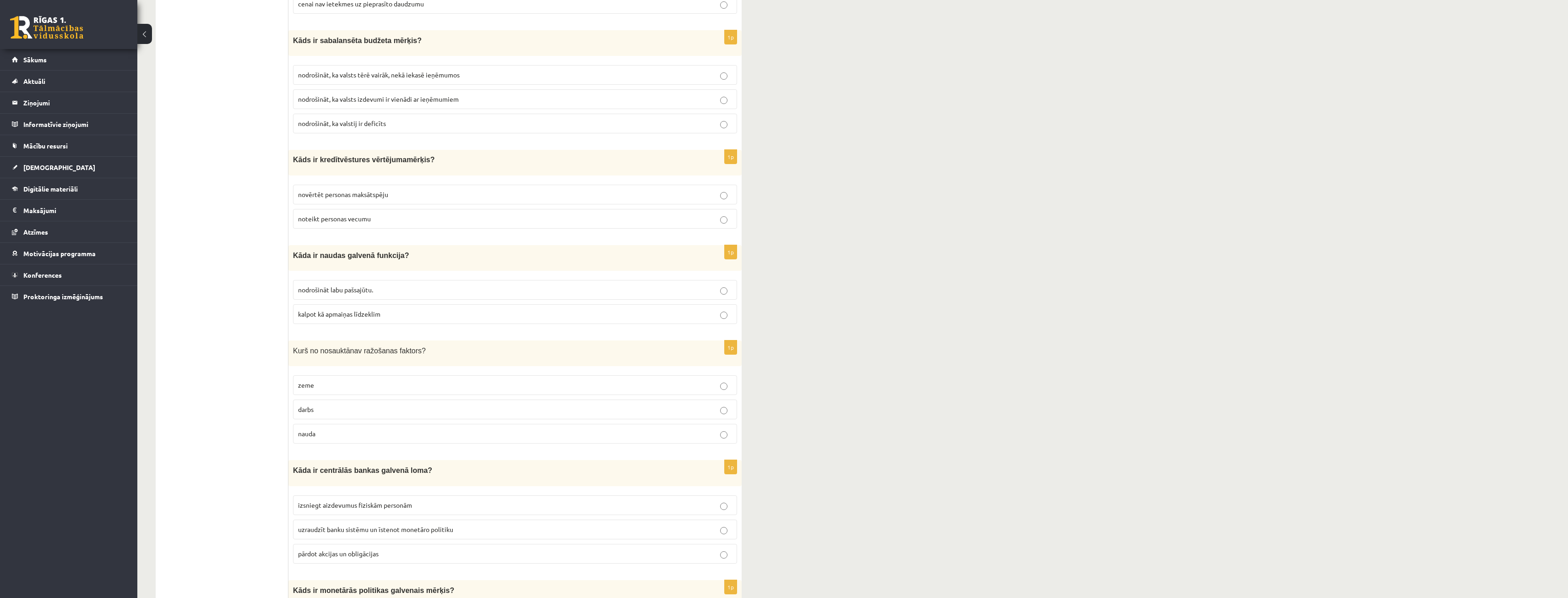
scroll to position [1092, 0]
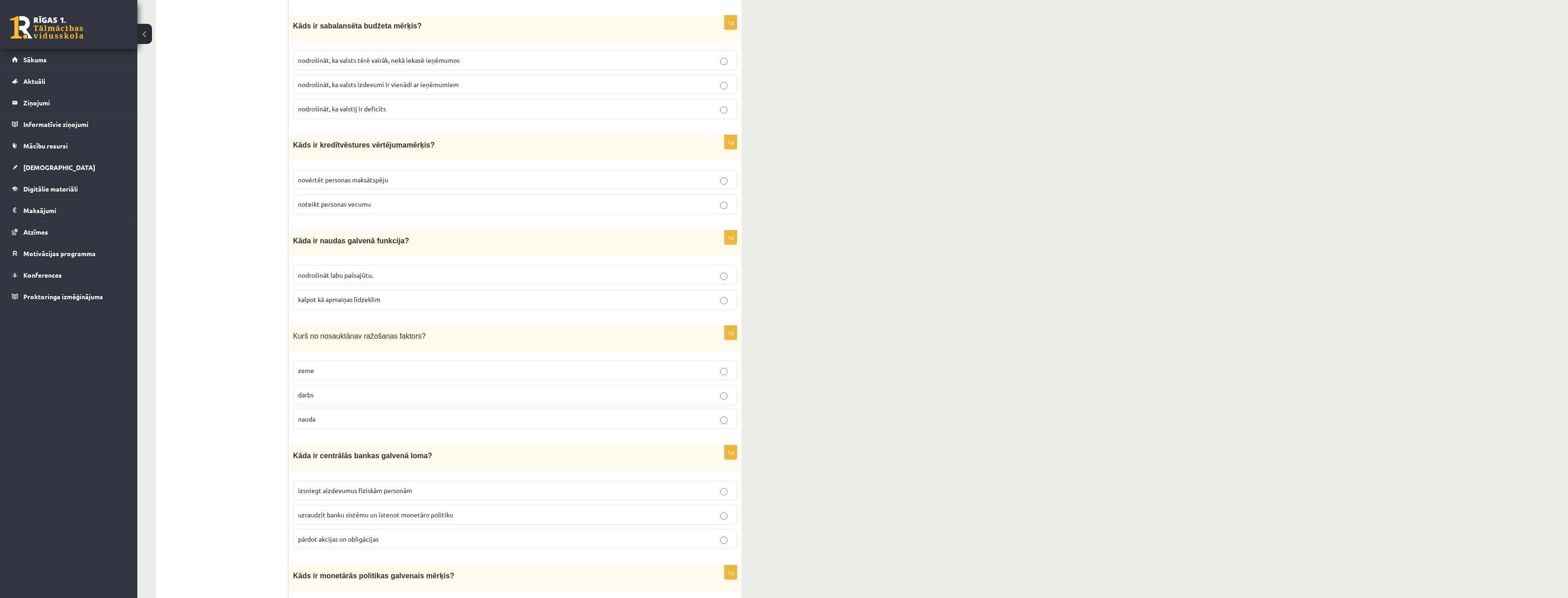
click at [340, 301] on label "kalpot kā apmaiņas līdzeklim" at bounding box center [515, 299] width 444 height 20
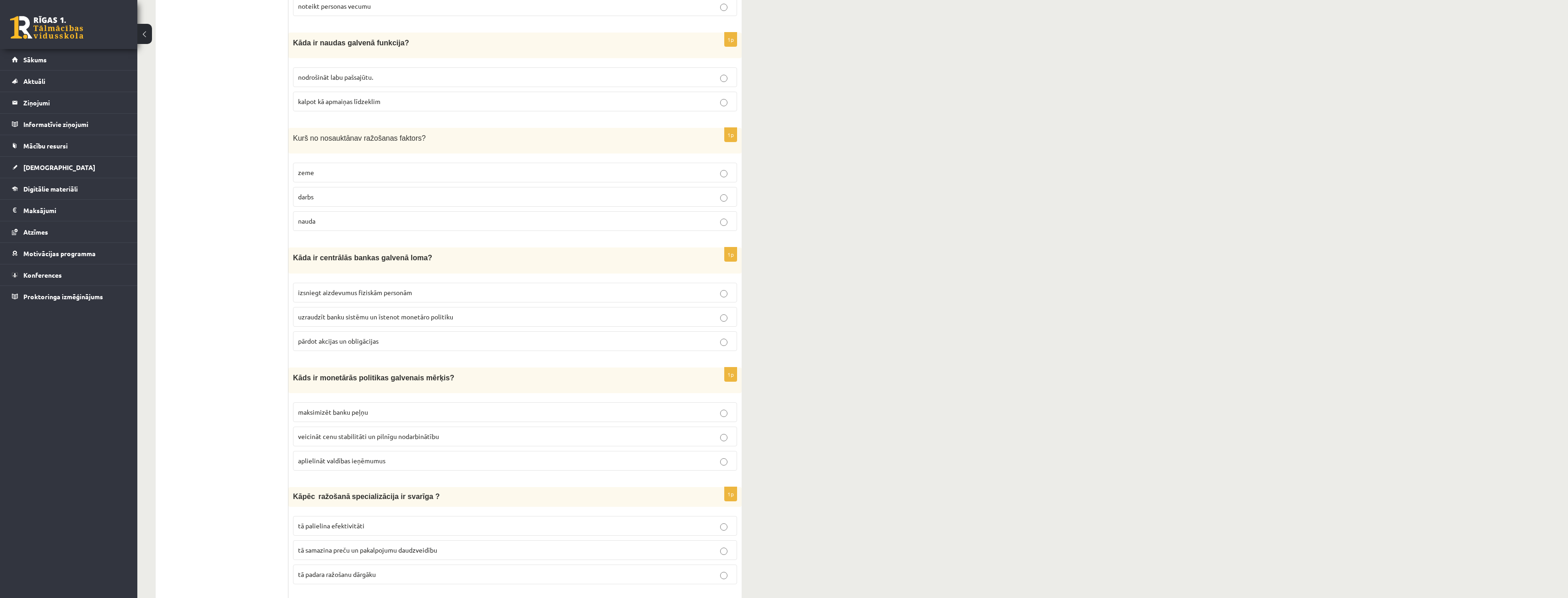
scroll to position [1321, 0]
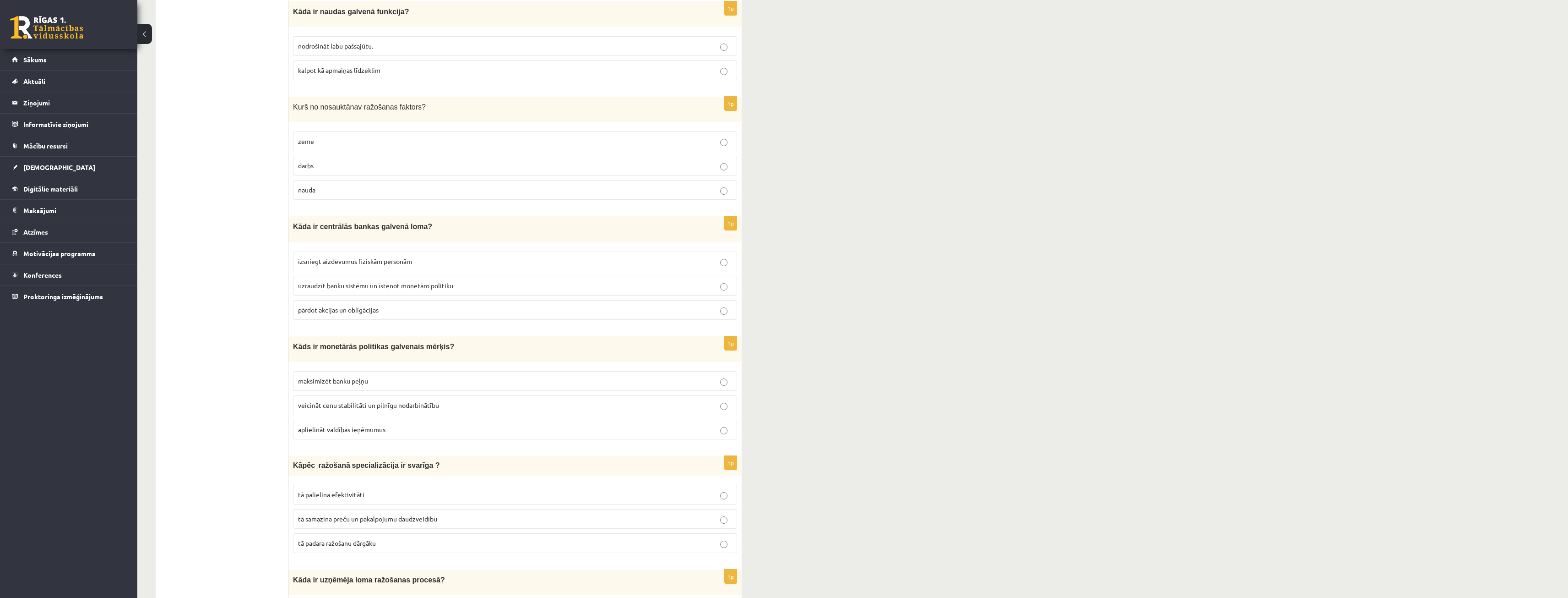
click at [356, 138] on p "zeme" at bounding box center [515, 141] width 435 height 10
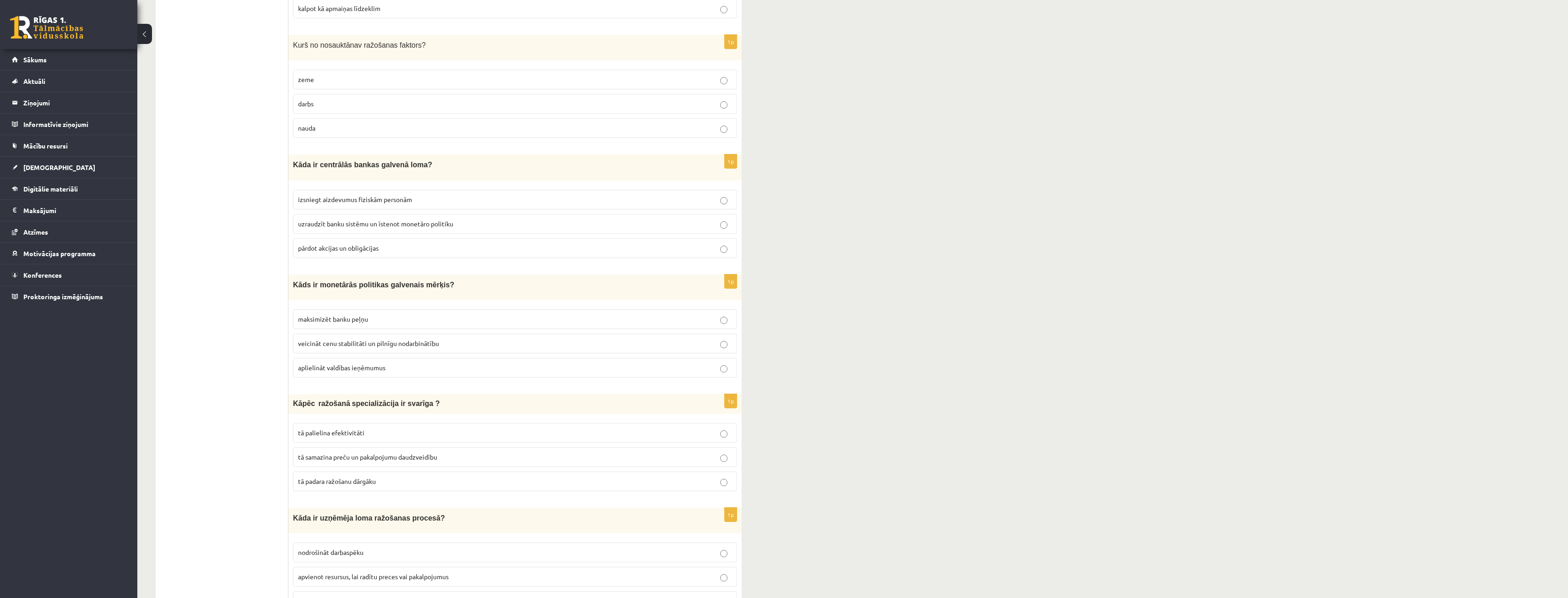
scroll to position [1459, 0]
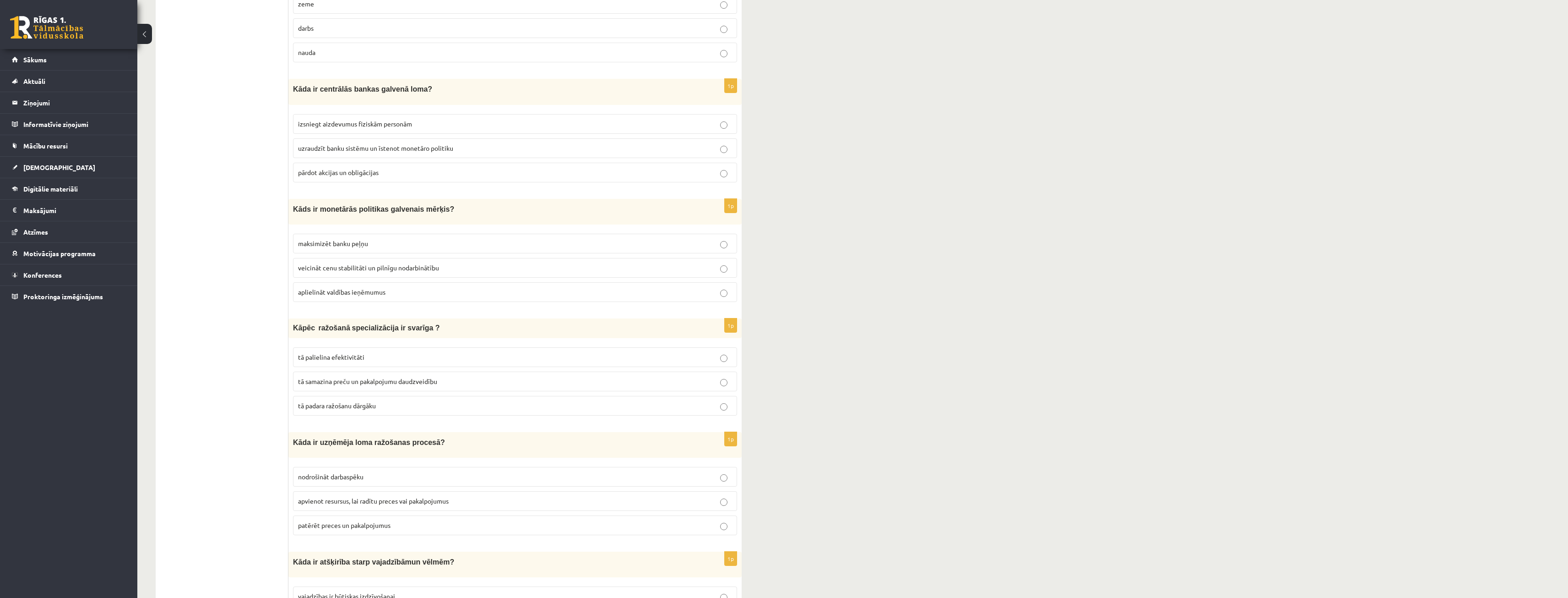
click at [373, 145] on span "uzraudzīt banku sistēmu un īstenot monetāro politiku" at bounding box center [376, 148] width 155 height 8
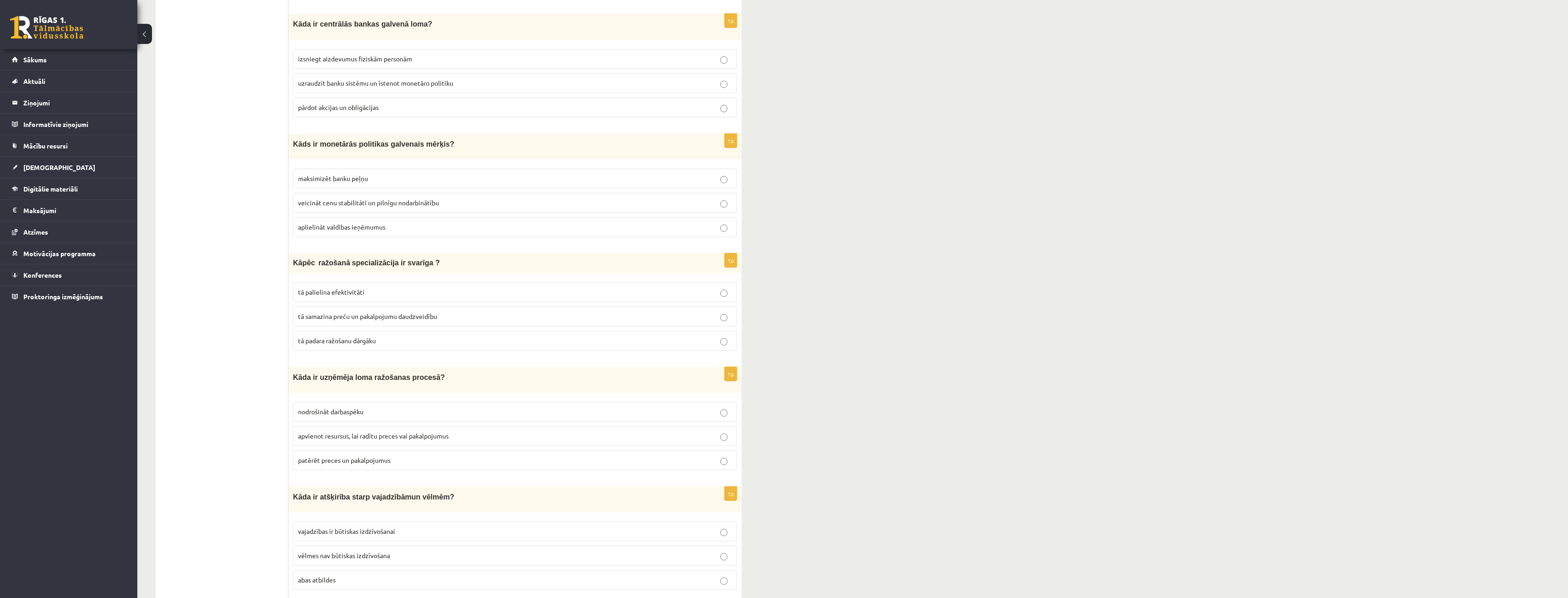
scroll to position [1550, 0]
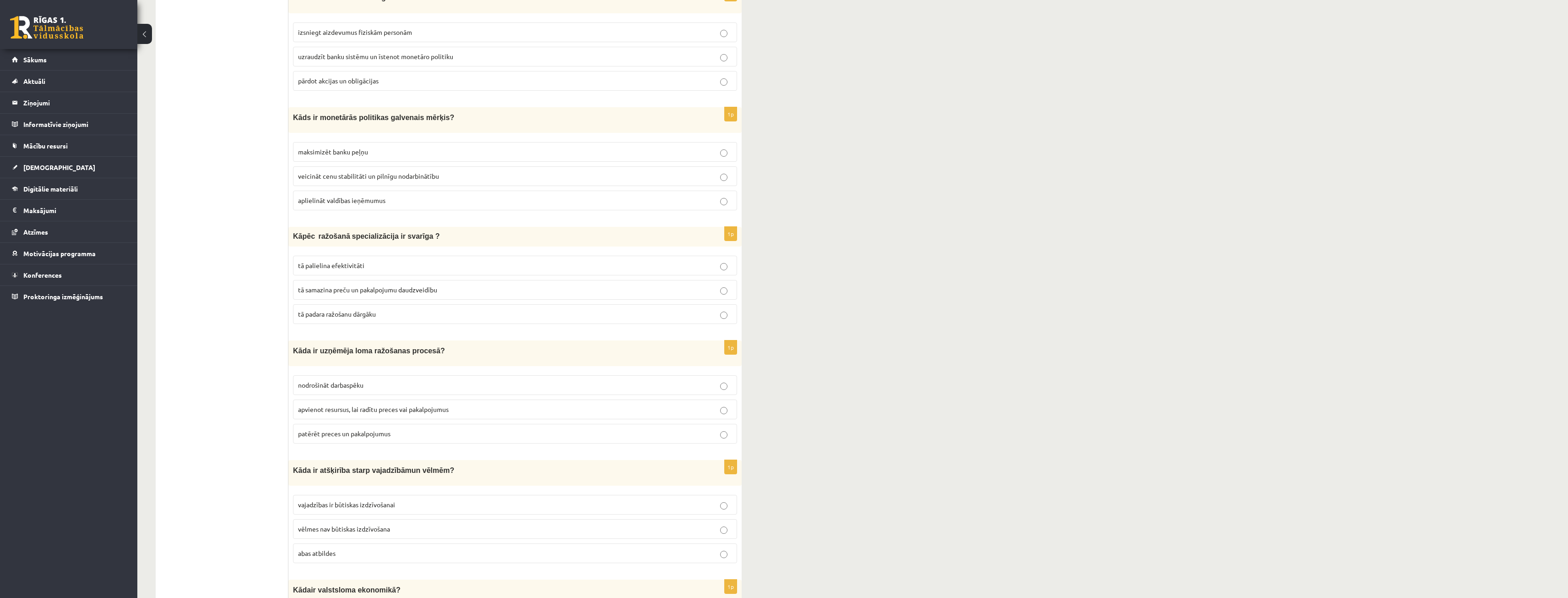
click at [365, 179] on label "veicināt cenu stabilitāti un pilnīgu nodarbinātību" at bounding box center [515, 176] width 444 height 20
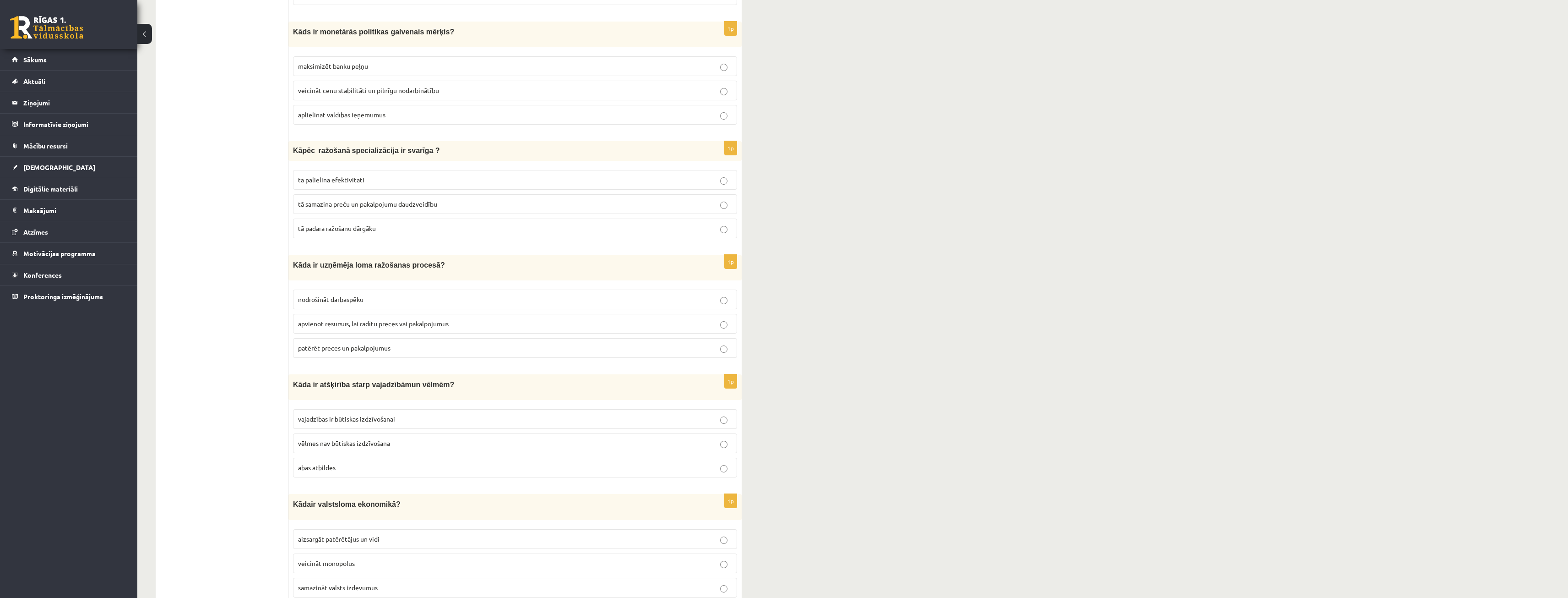
scroll to position [1642, 0]
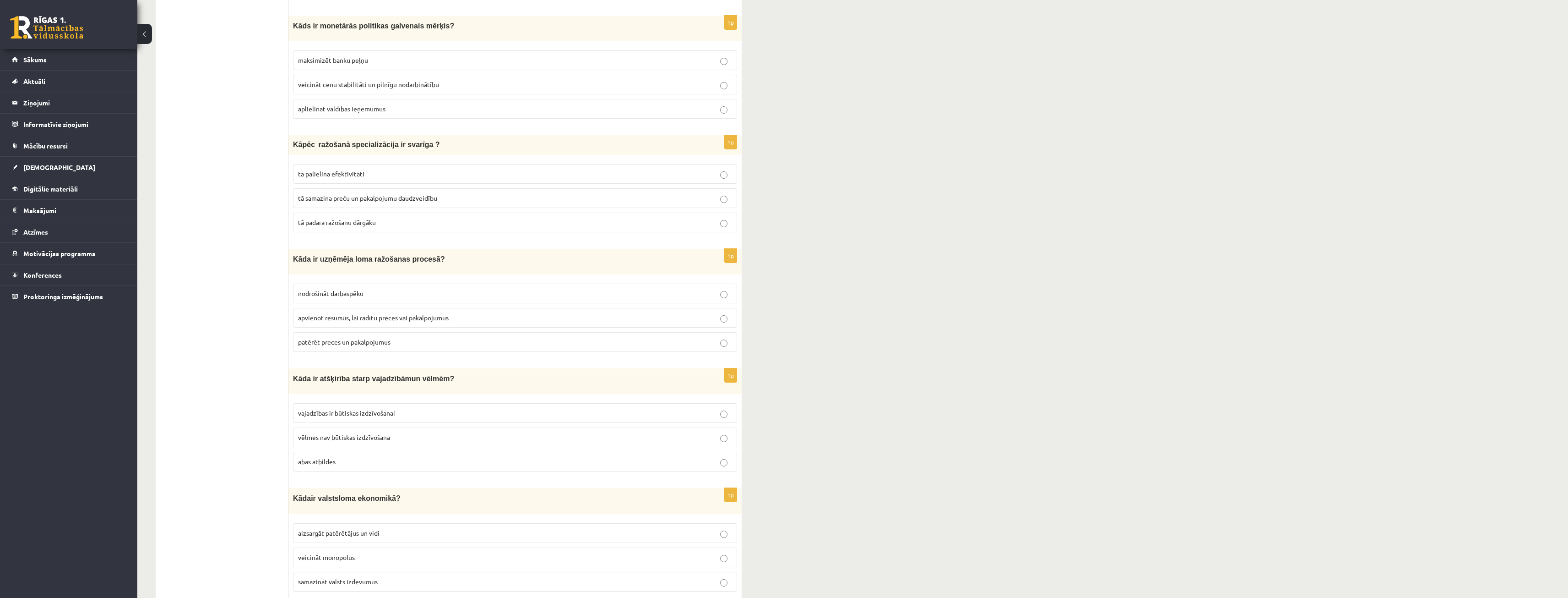
click at [375, 169] on p "tā palielina efektivitāti" at bounding box center [515, 174] width 435 height 10
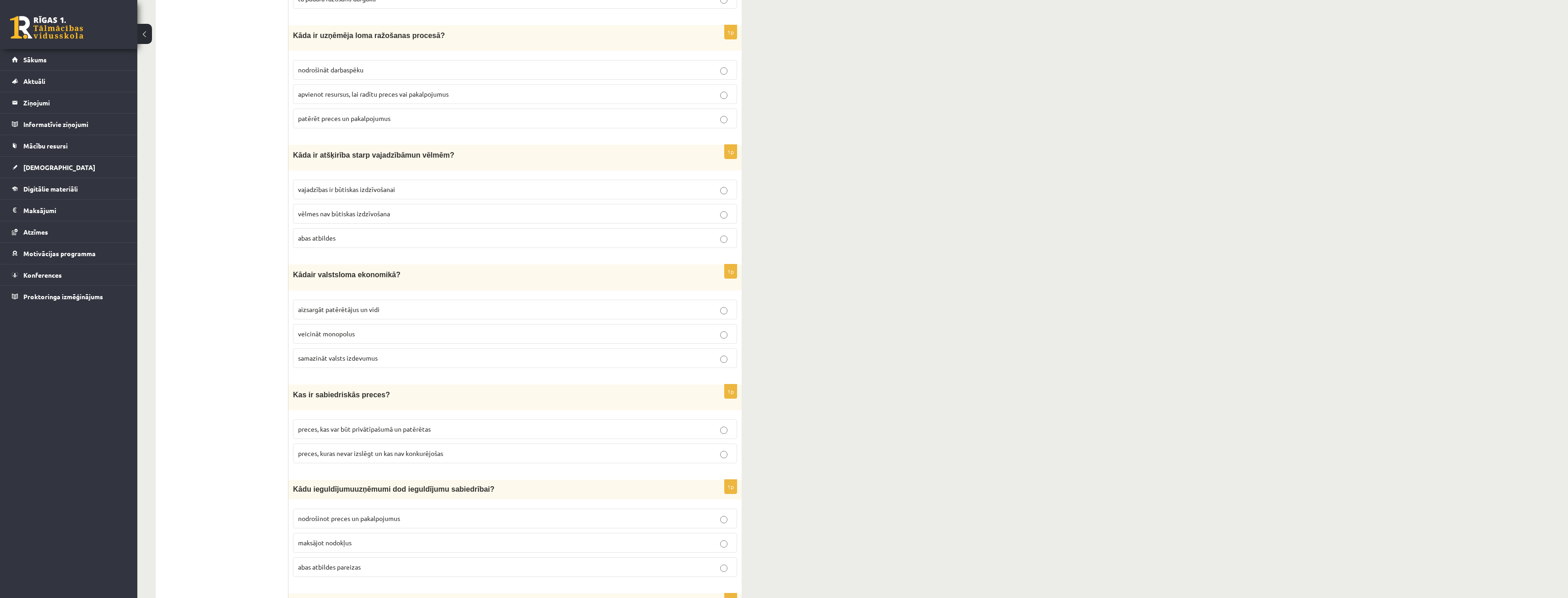
scroll to position [1871, 0]
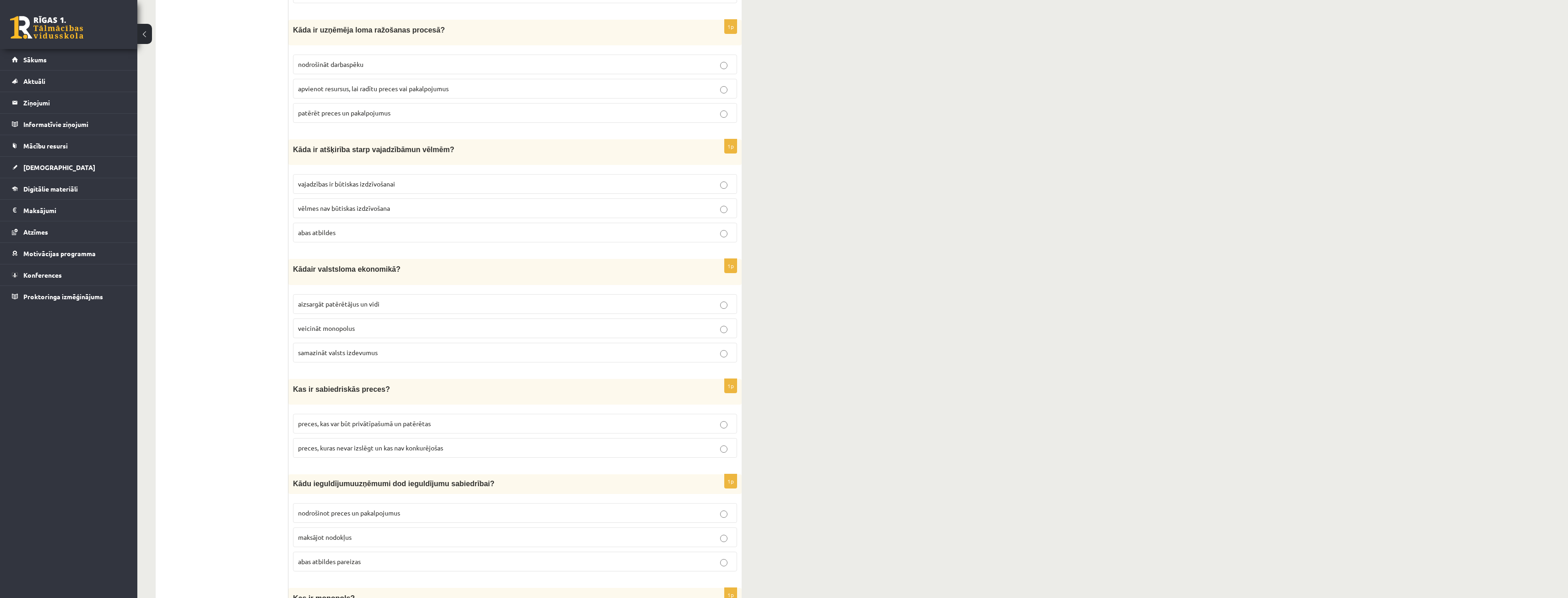
click at [392, 91] on label "apvienot resursus, lai radītu preces vai pakalpojumus" at bounding box center [515, 89] width 444 height 20
click at [412, 55] on label "nodrošināt darbaspēku" at bounding box center [515, 65] width 444 height 20
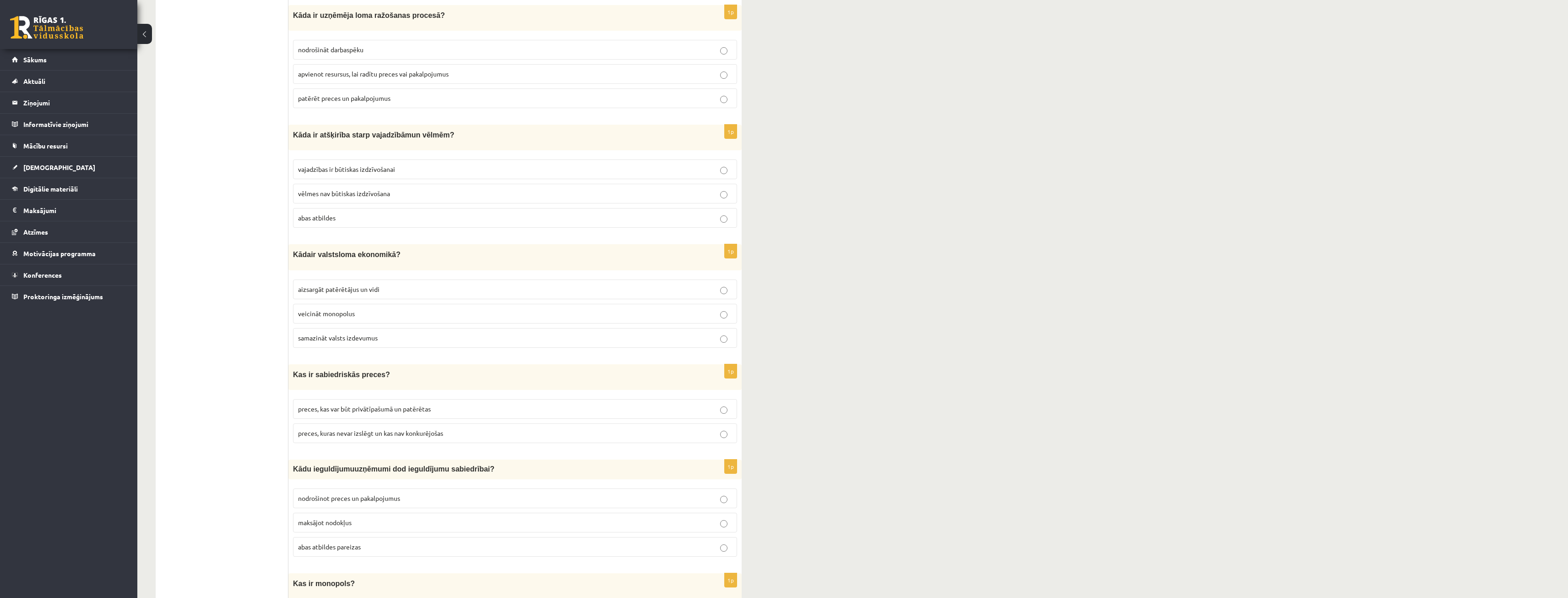
scroll to position [1916, 0]
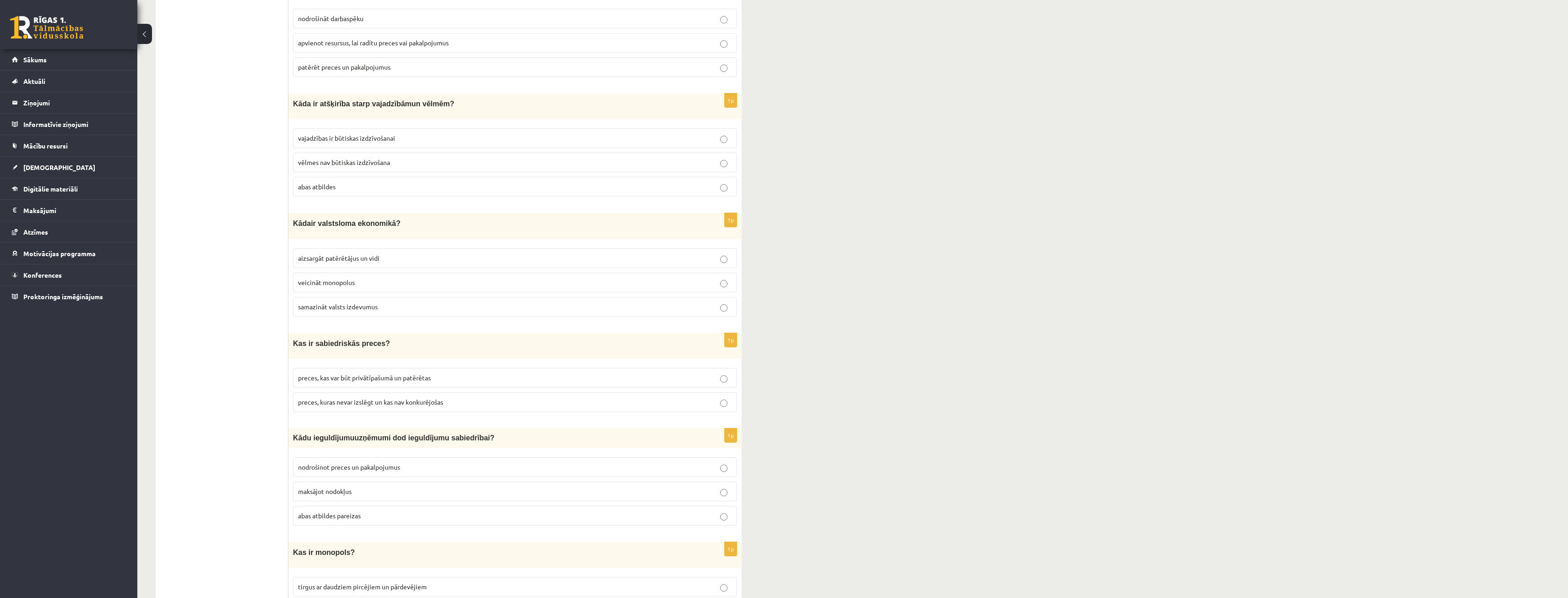
click at [388, 138] on label "vajadzības ir būtiskas izdzīvošanai" at bounding box center [515, 138] width 444 height 20
click at [359, 182] on p "abas atbildes" at bounding box center [515, 187] width 435 height 10
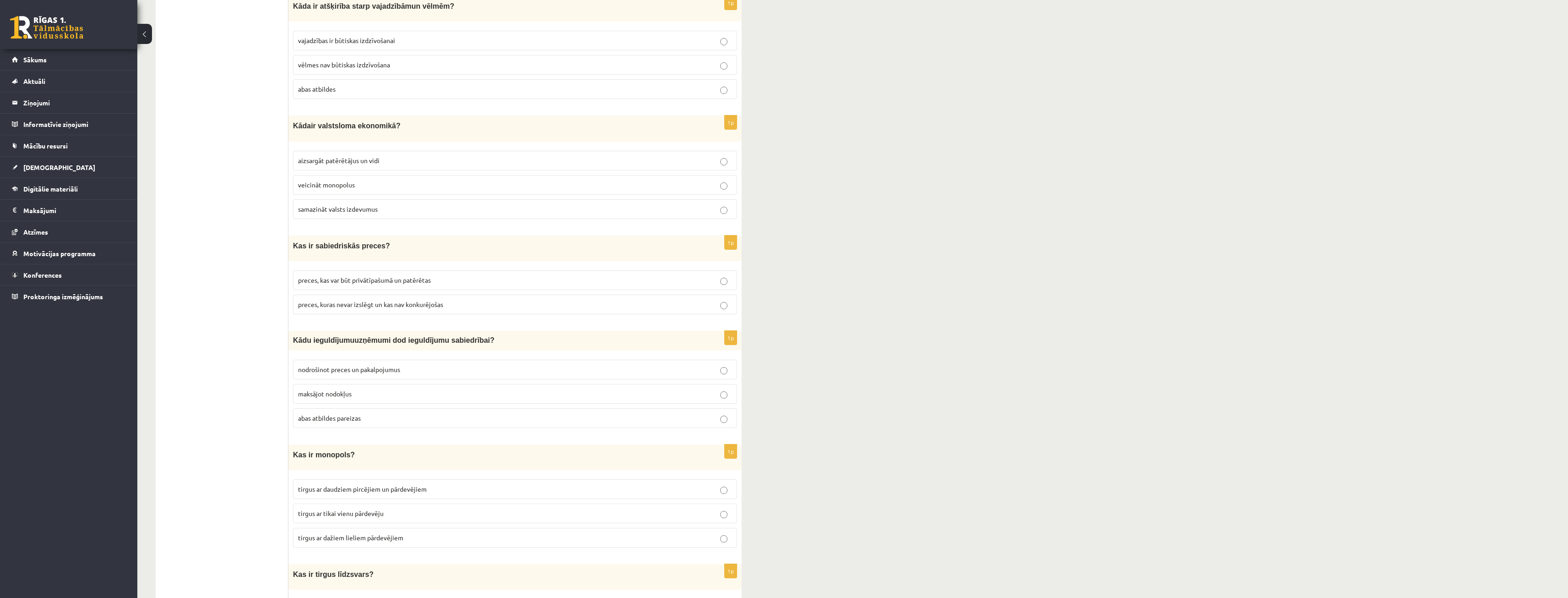
scroll to position [2008, 0]
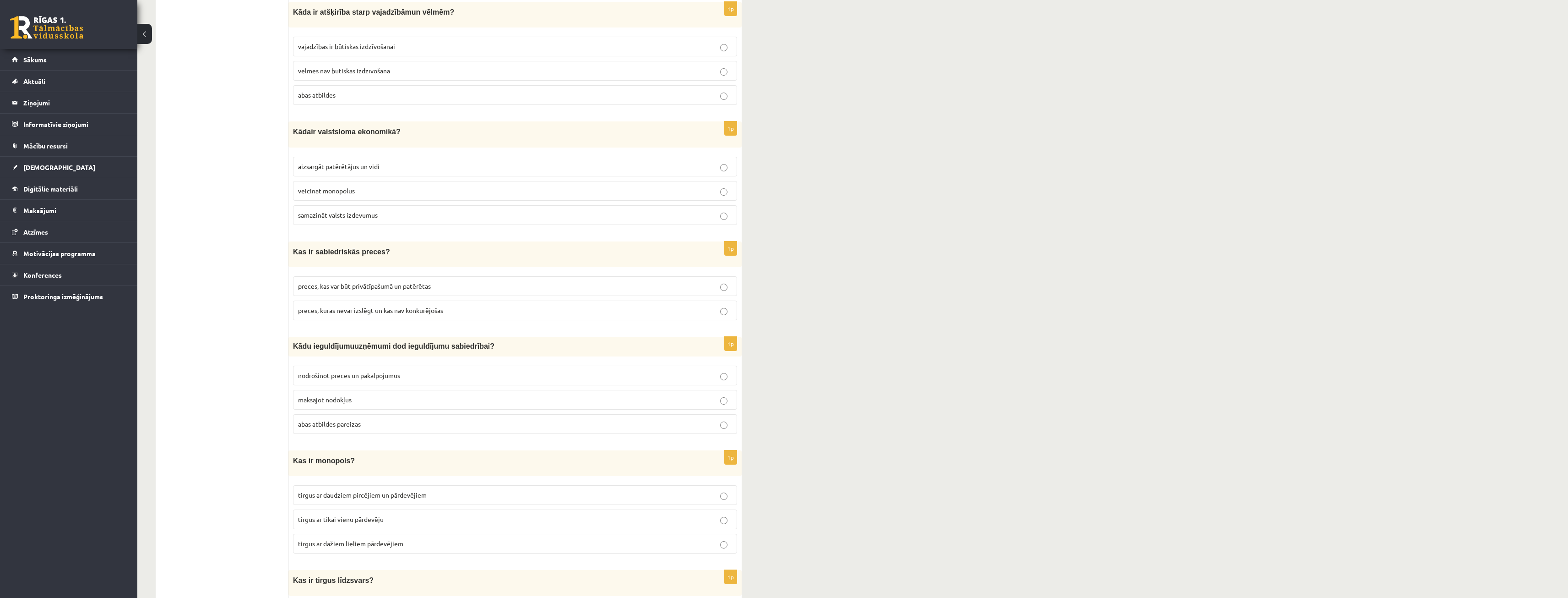
click at [450, 42] on p "vajadzības ir būtiskas izdzīvošanai" at bounding box center [515, 47] width 435 height 10
click at [686, 102] on div "1p Kāda ir atšķirība starp vajadzīb ām un vēl mēm ? vajadzības ir būtiskas izdz…" at bounding box center [515, 57] width 453 height 110
click at [685, 97] on label "abas atbildes" at bounding box center [515, 96] width 444 height 20
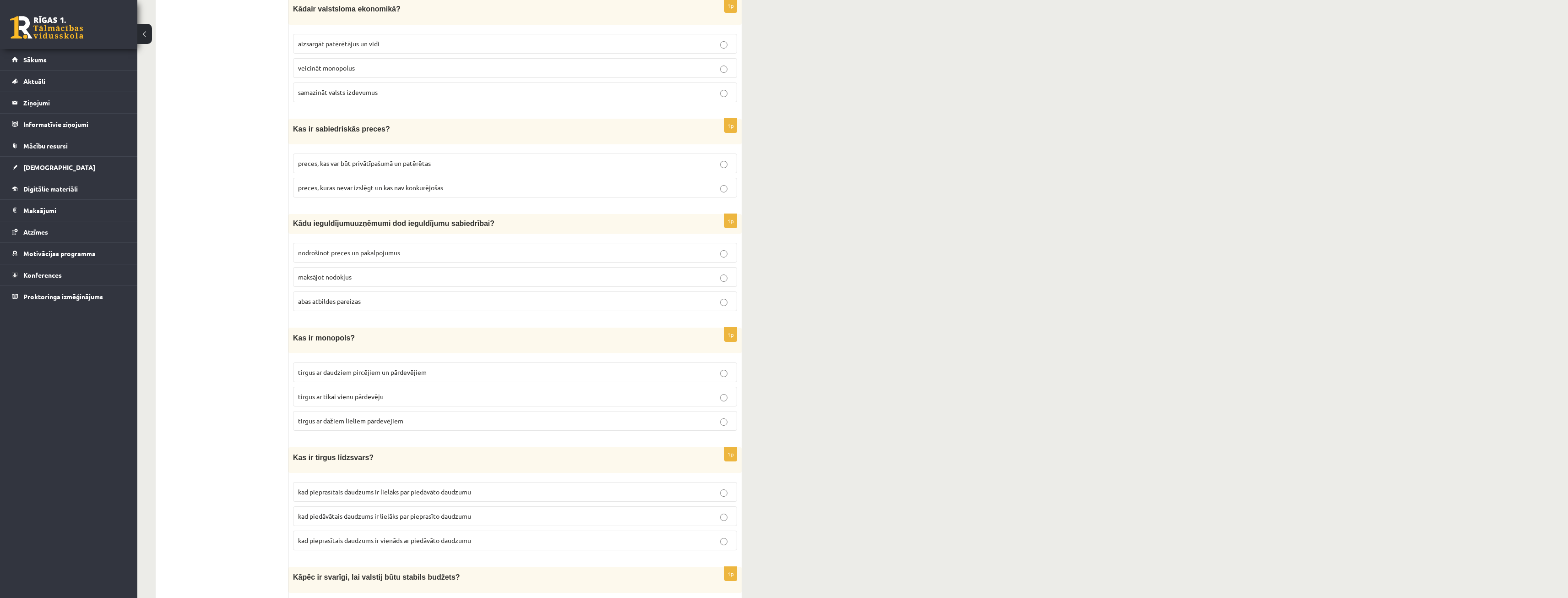
scroll to position [2099, 0]
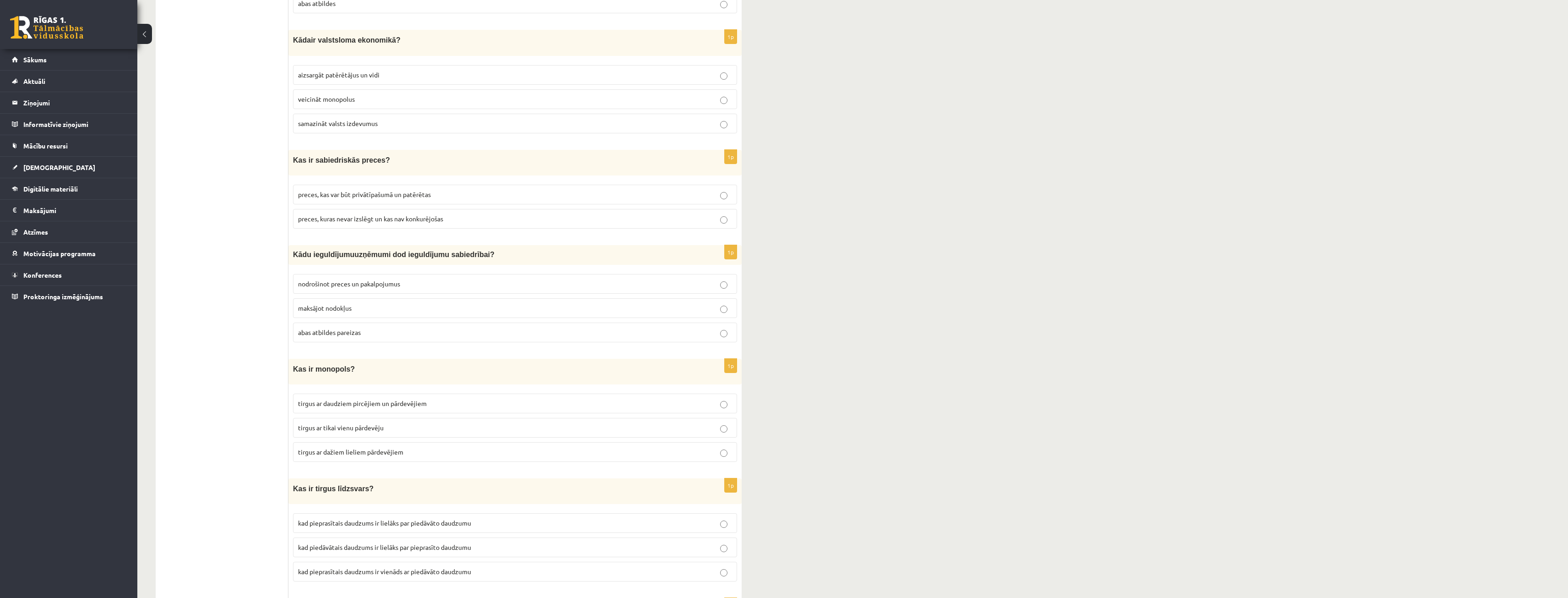
click at [370, 95] on p "veicināt monopolus" at bounding box center [515, 100] width 435 height 10
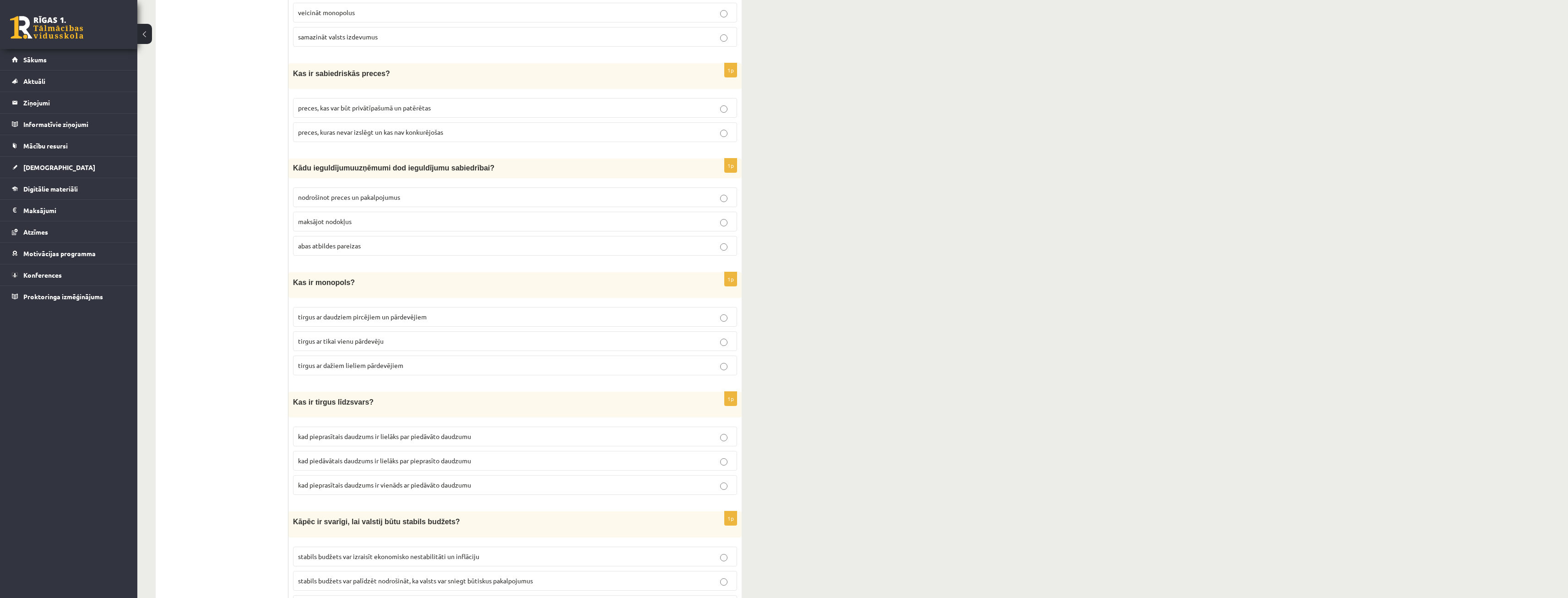
scroll to position [2191, 0]
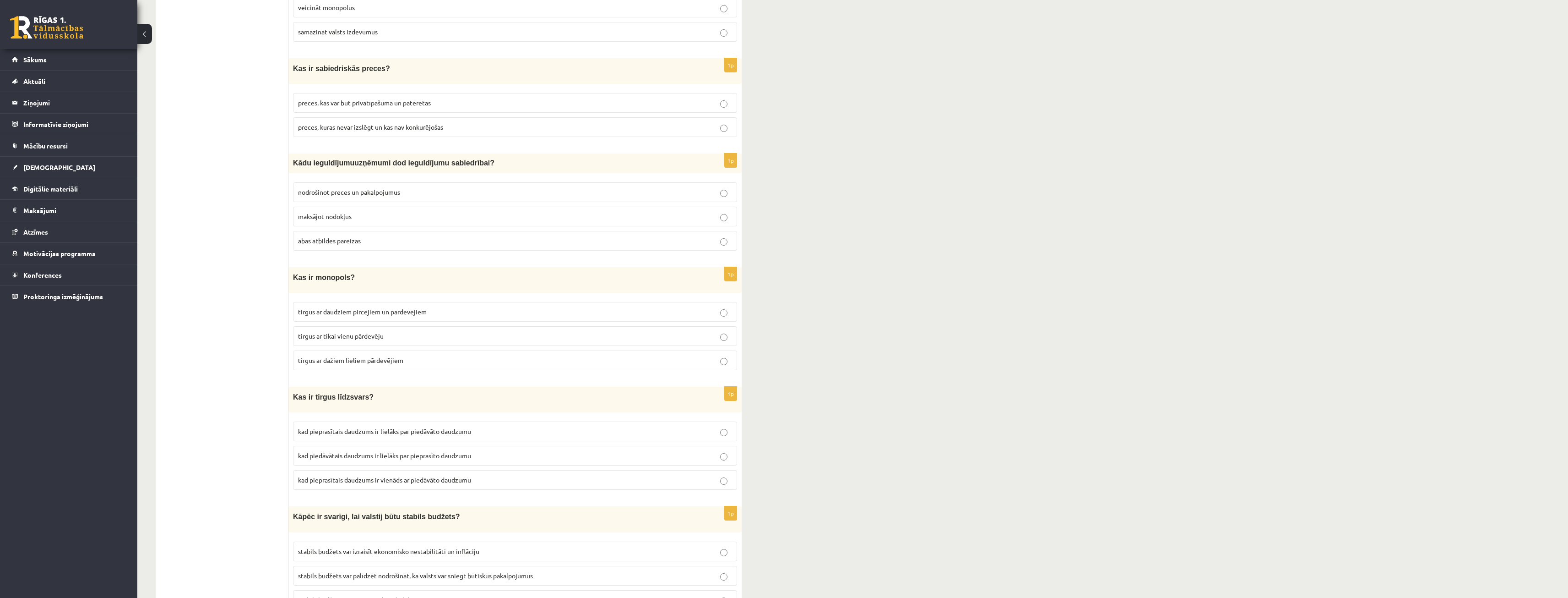
click at [393, 122] on span "preces, kuras nevar izslēgt un kas nav konkurējošas" at bounding box center [371, 126] width 145 height 8
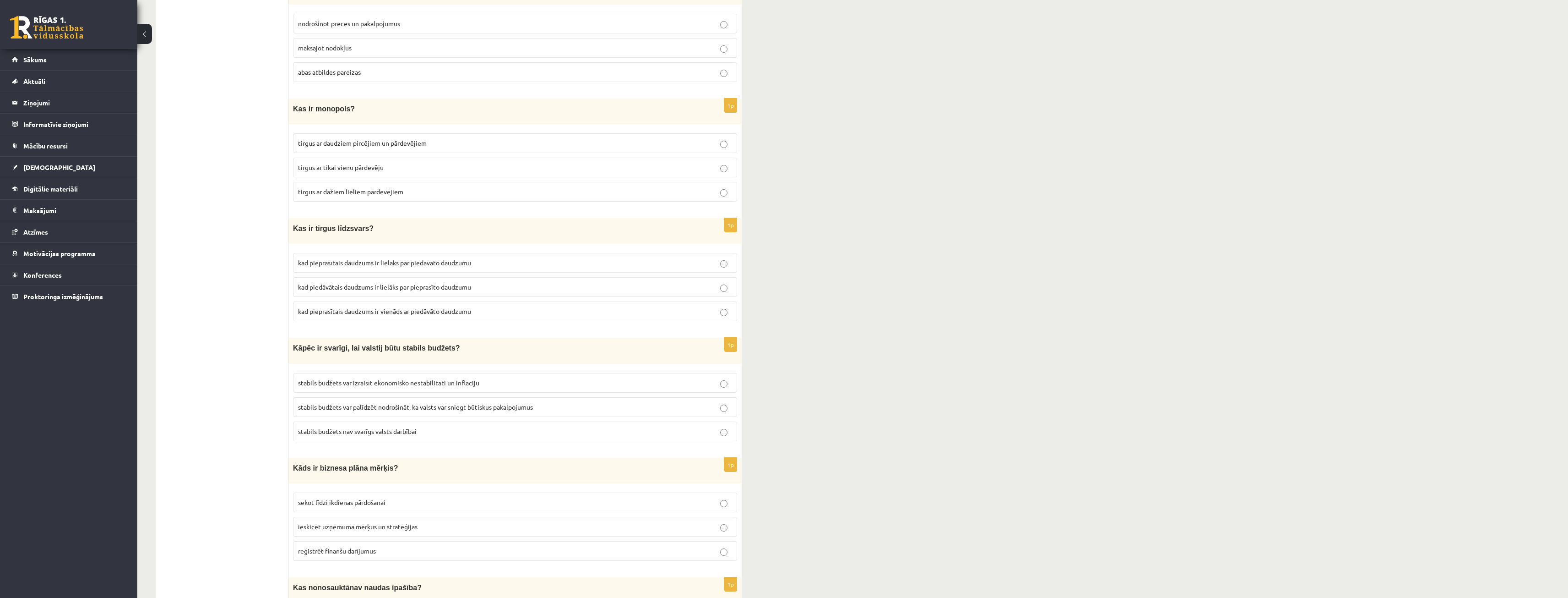
scroll to position [2329, 0]
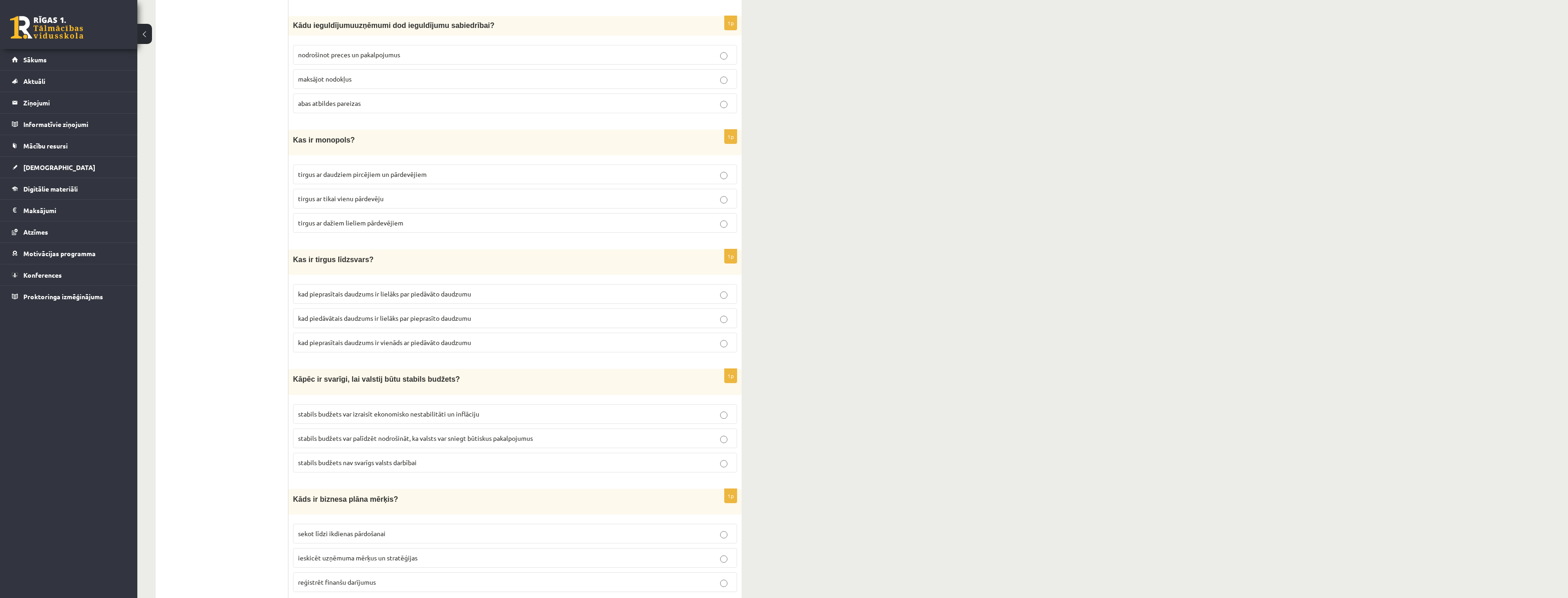
click at [351, 75] on span "maksājot nodokļus" at bounding box center [325, 79] width 54 height 8
click at [369, 77] on label "maksājot nodokļus" at bounding box center [515, 80] width 444 height 20
click at [376, 99] on p "abas atbildes pareizas" at bounding box center [515, 103] width 435 height 10
click at [398, 170] on span "tirgus ar daudziem pircējiem un pārdevējiem" at bounding box center [362, 174] width 128 height 8
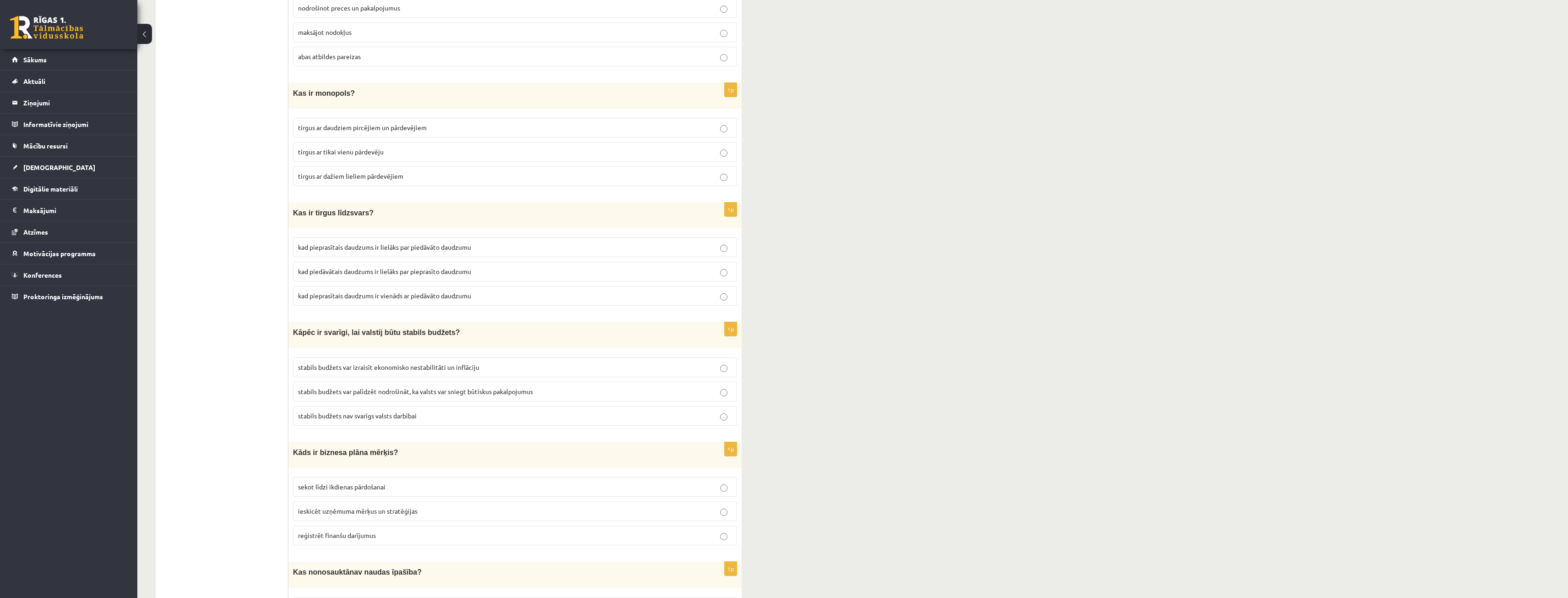
scroll to position [2375, 0]
click at [373, 293] on span "kad pieprasītais daudzums ir vienāds ar piedāvāto daudzumu" at bounding box center [385, 297] width 173 height 8
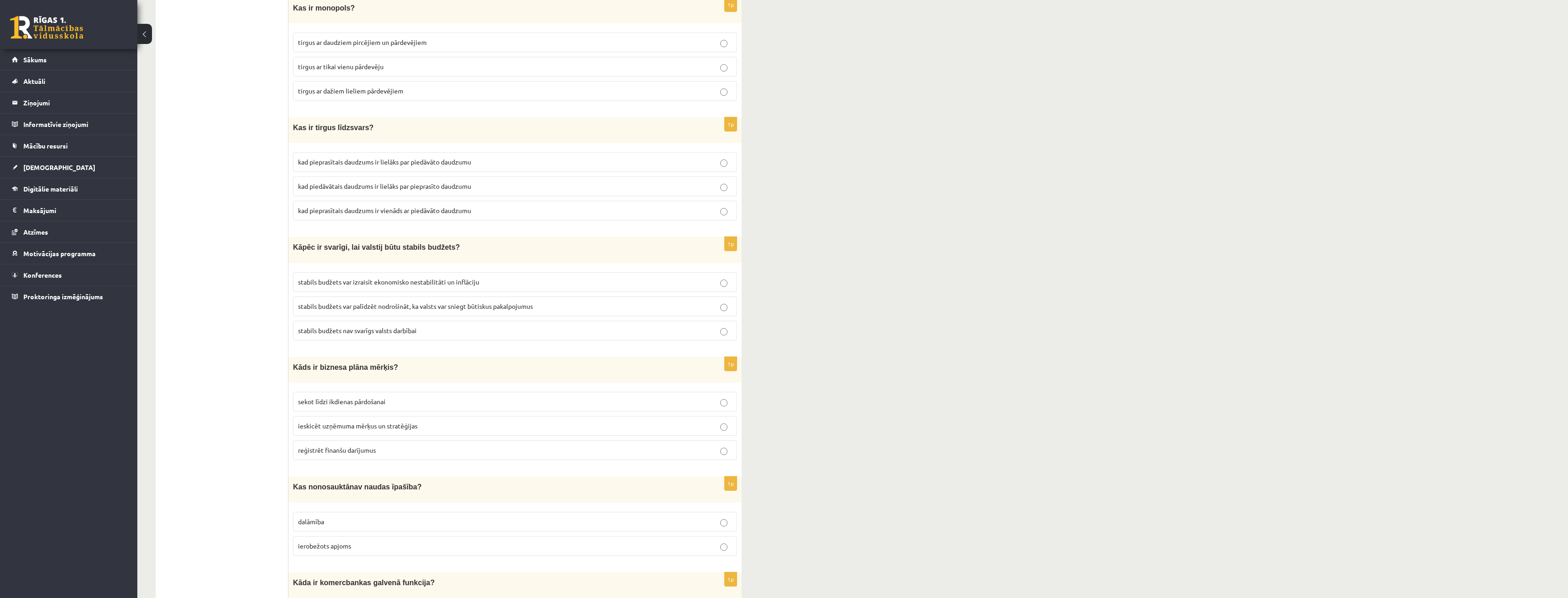
scroll to position [2467, 0]
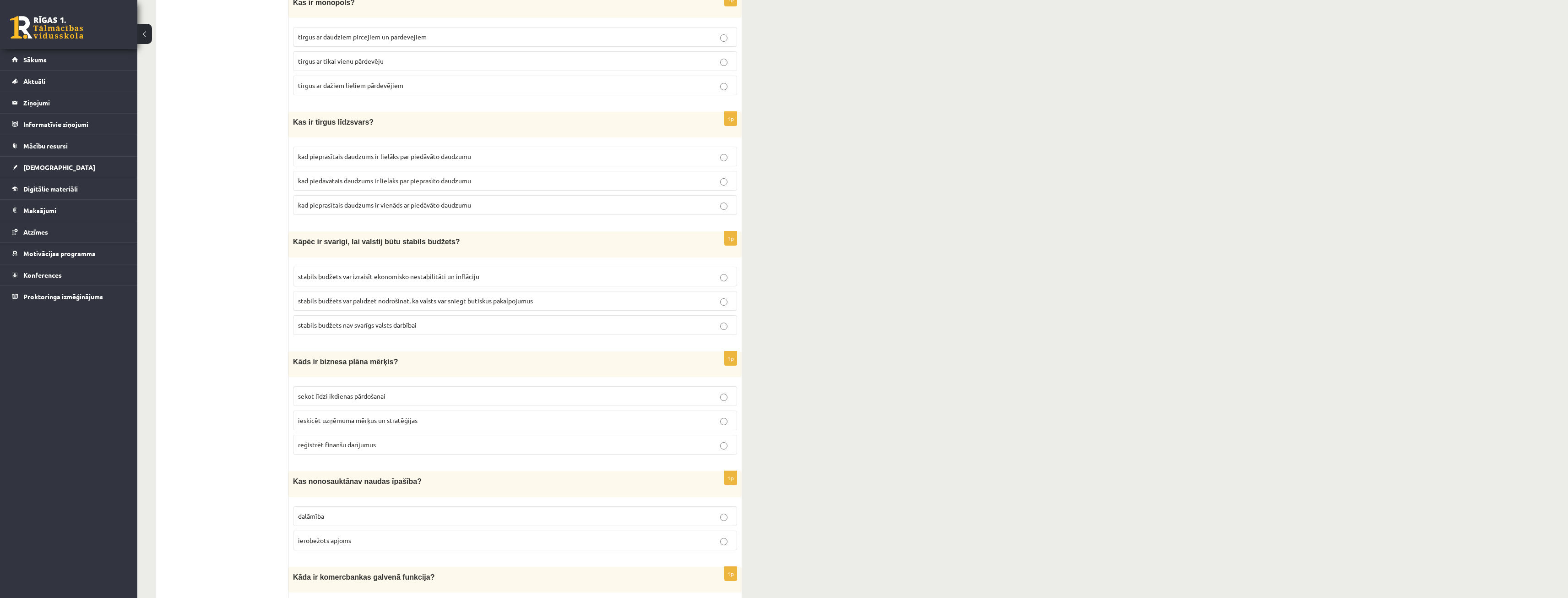
click at [387, 298] on label "stabils budžets var palīdzēt nodrošināt, ka valsts var sniegt būtiskus pakalpoj…" at bounding box center [515, 300] width 444 height 20
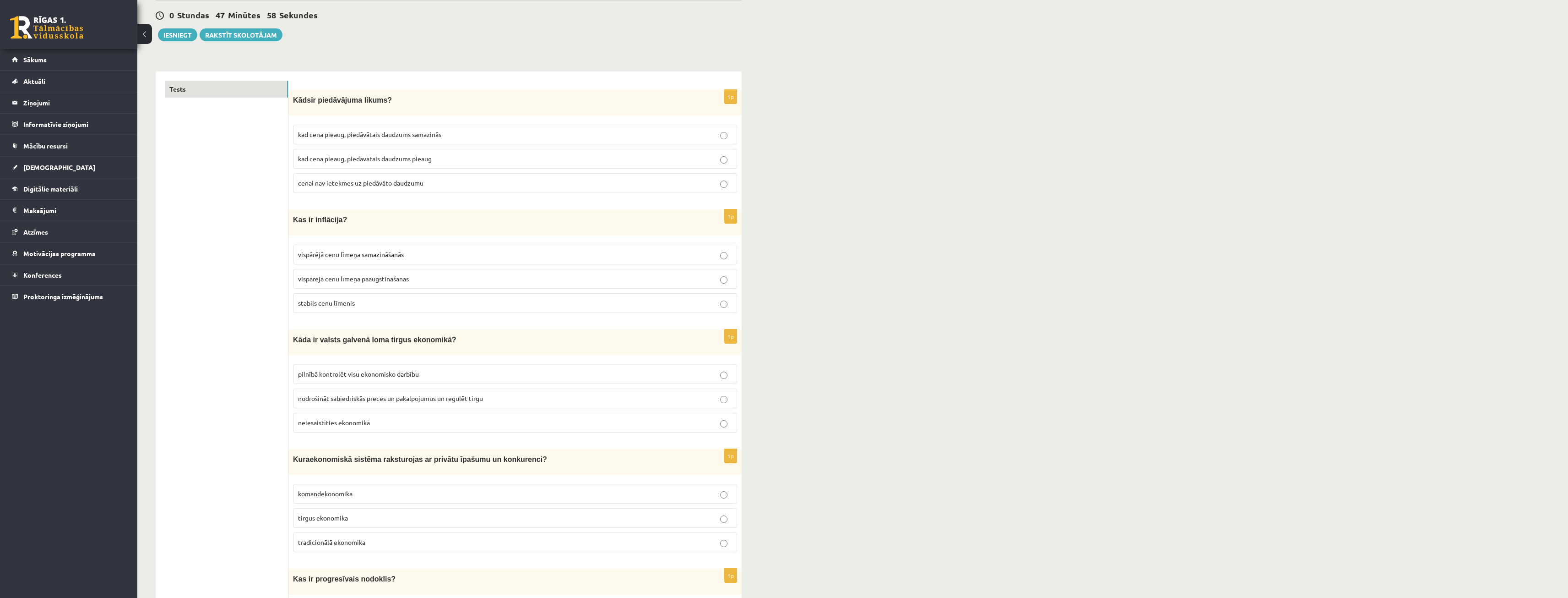
scroll to position [0, 0]
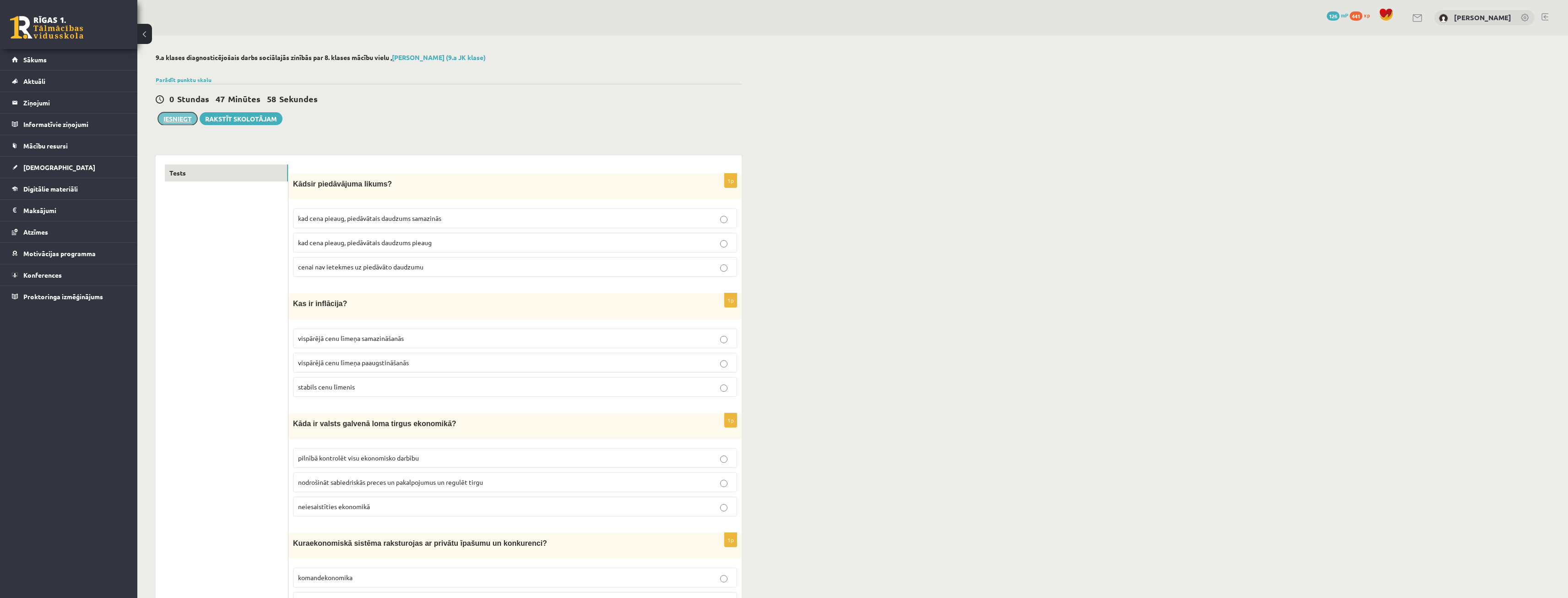
click at [172, 121] on button "Iesniegt" at bounding box center [178, 118] width 40 height 13
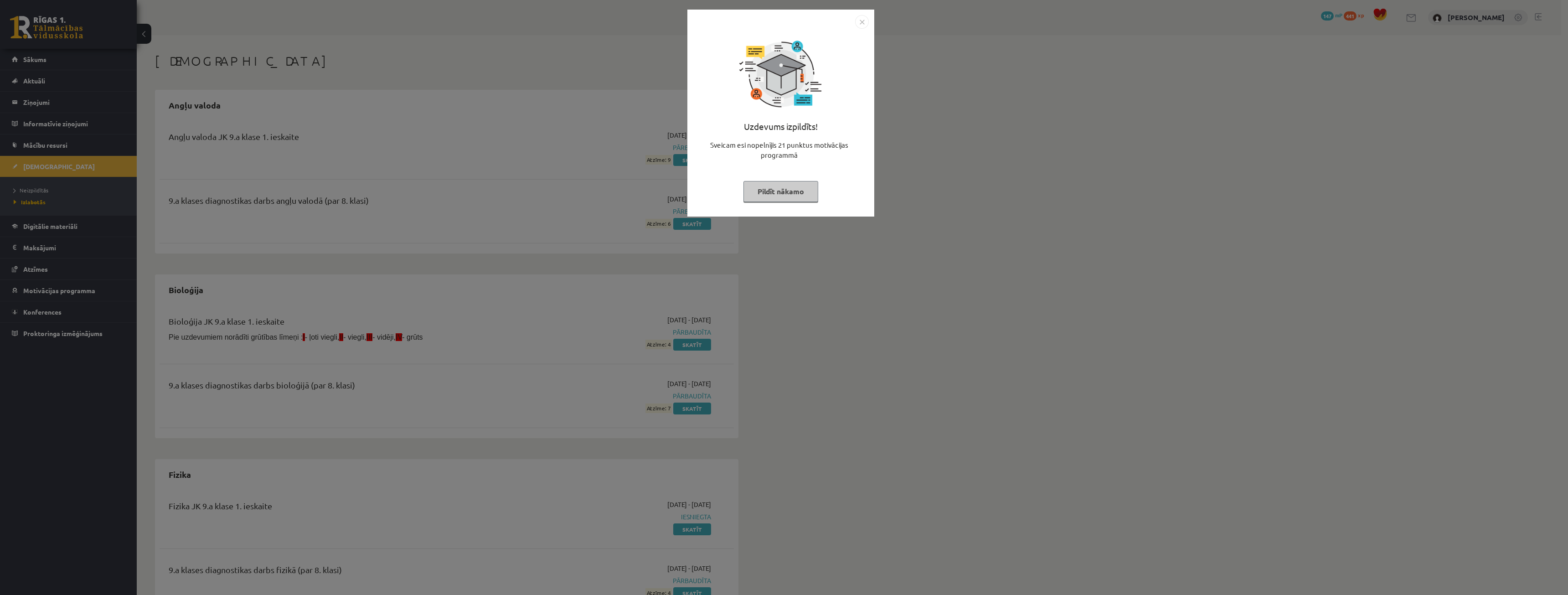
click at [791, 188] on button "Pildīt nākamo" at bounding box center [781, 191] width 75 height 21
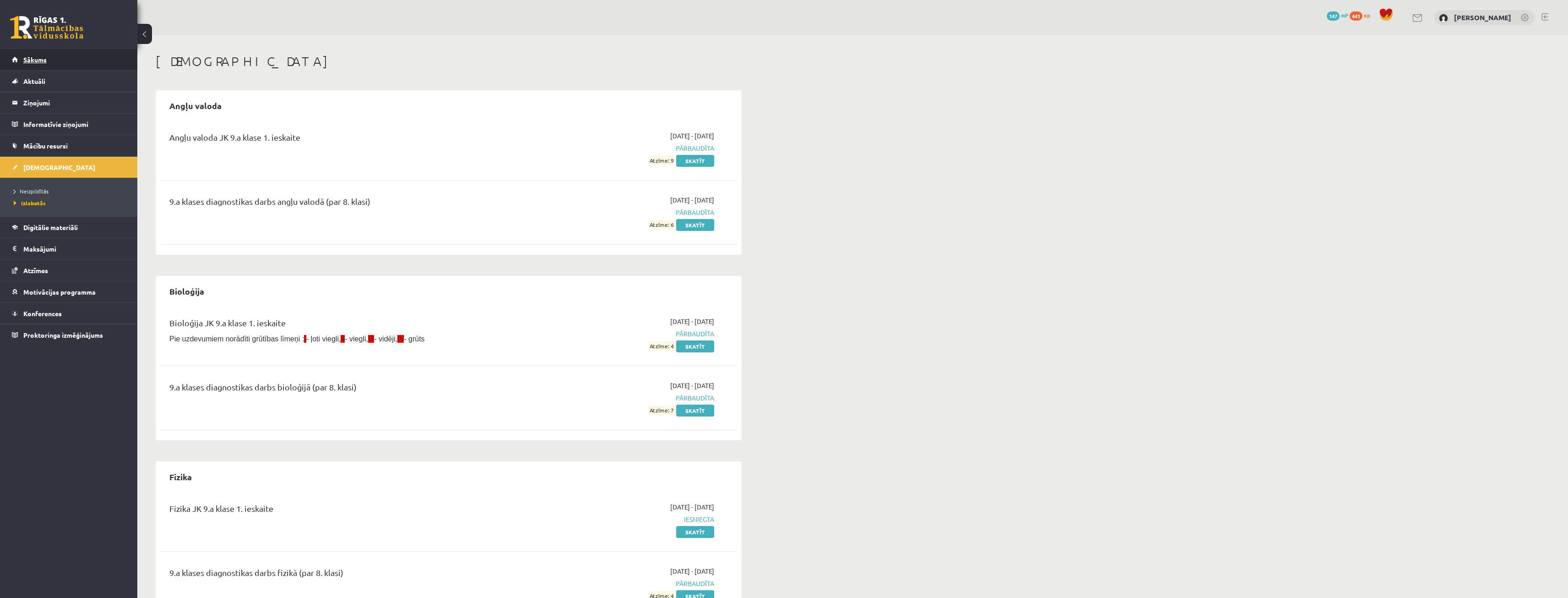
click at [66, 66] on link "Sākums" at bounding box center [69, 59] width 114 height 21
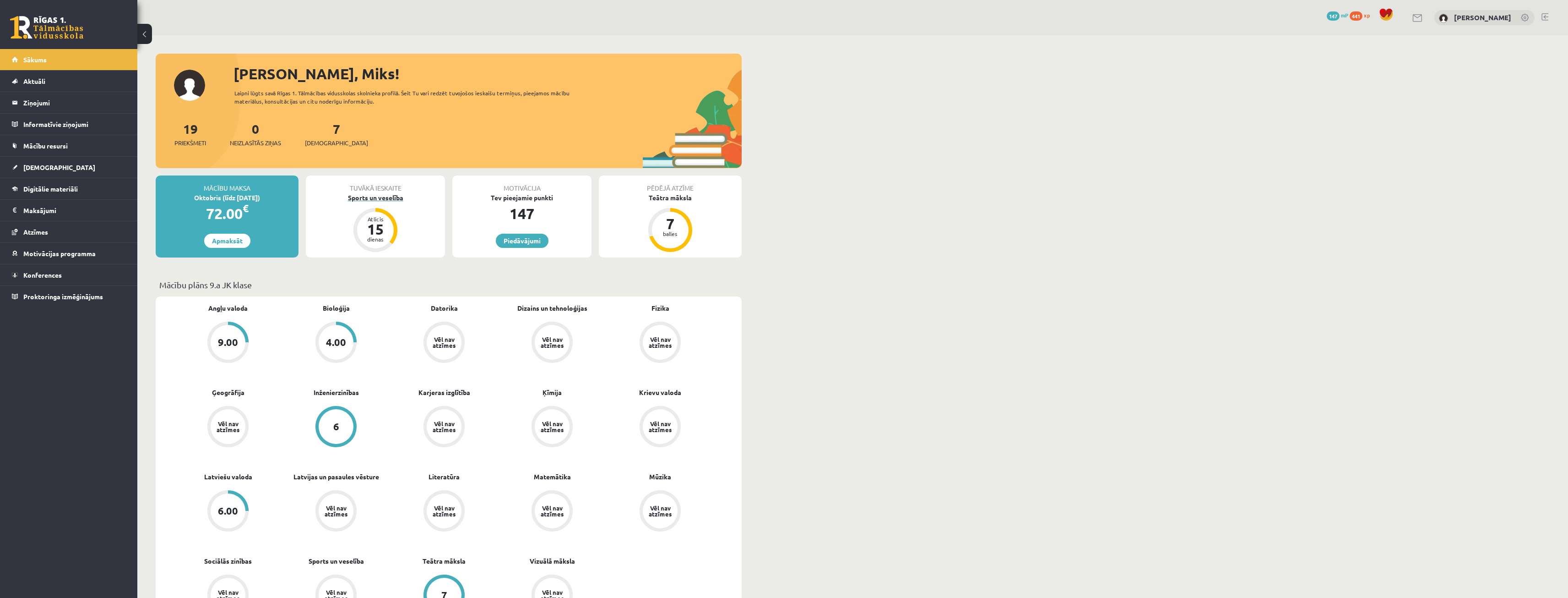
click at [376, 195] on div "Sports un veselība" at bounding box center [376, 198] width 139 height 10
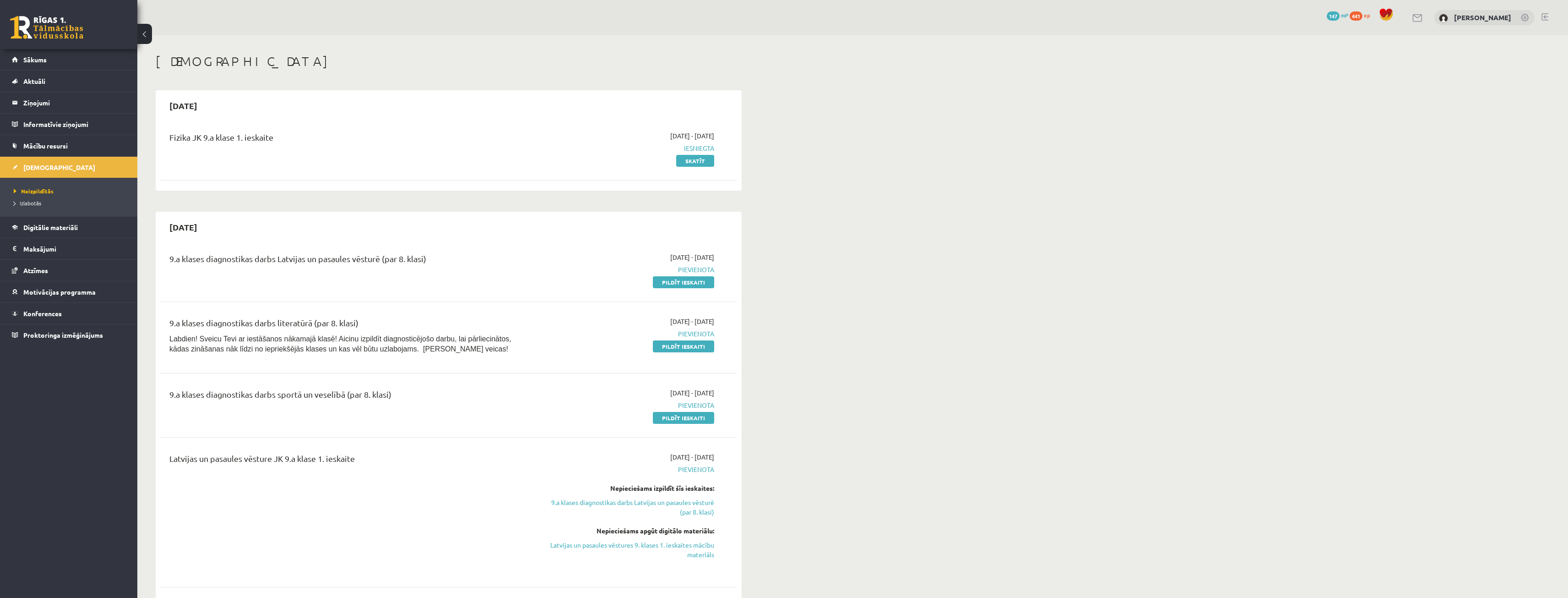
drag, startPoint x: 355, startPoint y: 215, endPoint x: 965, endPoint y: 28, distance: 638.0
click at [965, 28] on div "0 Dāvanas 147 mP 441 xp [PERSON_NAME]" at bounding box center [852, 17] width 1431 height 35
